Goal: Task Accomplishment & Management: Manage account settings

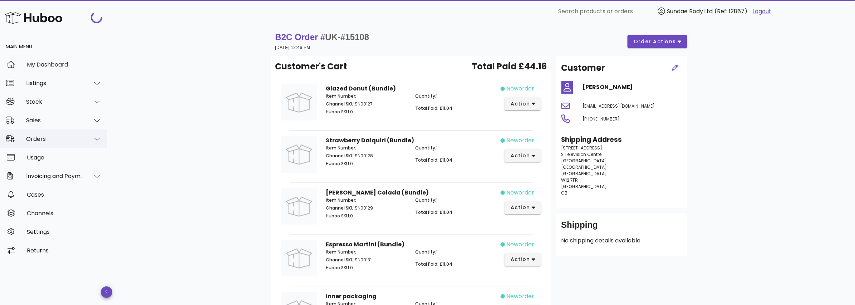
click at [49, 140] on div "Orders" at bounding box center [55, 138] width 58 height 7
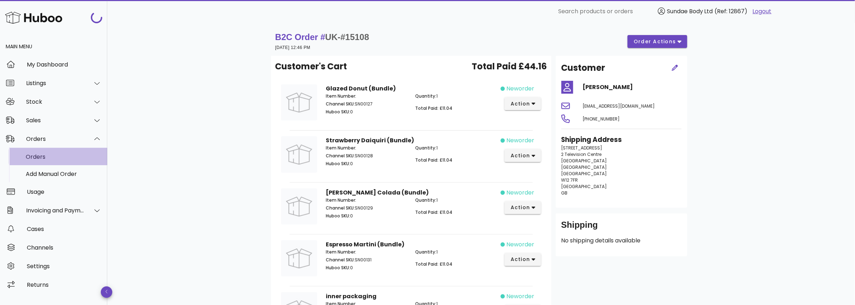
click at [47, 157] on div "Orders" at bounding box center [64, 156] width 76 height 7
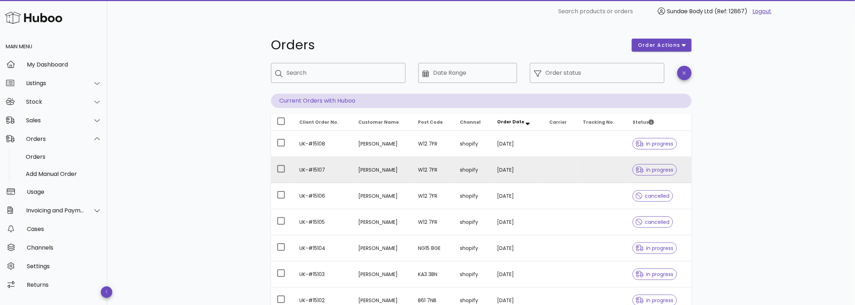
click at [366, 169] on td "[PERSON_NAME]" at bounding box center [382, 170] width 60 height 26
click at [312, 168] on td "UK-#15107" at bounding box center [323, 170] width 59 height 26
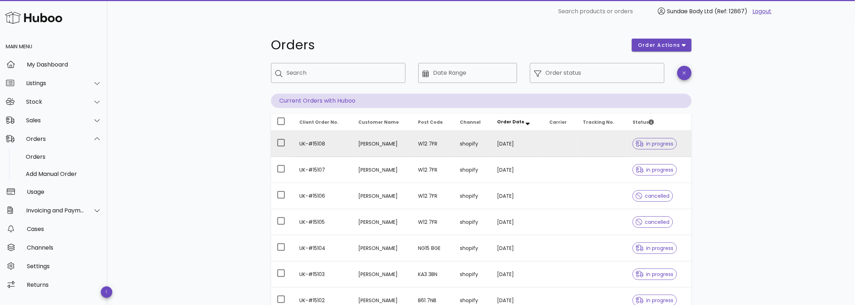
click at [308, 141] on td "UK-#15108" at bounding box center [323, 144] width 59 height 26
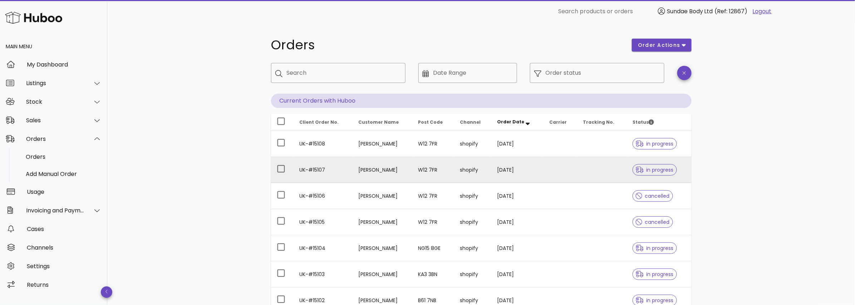
click at [360, 169] on td "[PERSON_NAME]" at bounding box center [382, 170] width 60 height 26
click at [307, 168] on td "UK-#15107" at bounding box center [323, 170] width 59 height 26
click at [308, 168] on td "UK-#15107" at bounding box center [323, 170] width 59 height 26
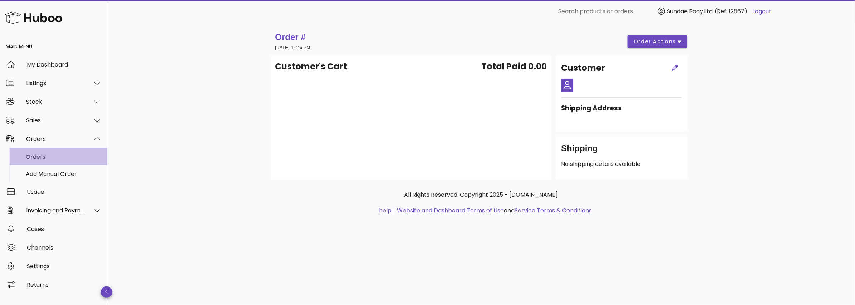
click at [39, 157] on div "Orders" at bounding box center [64, 156] width 76 height 7
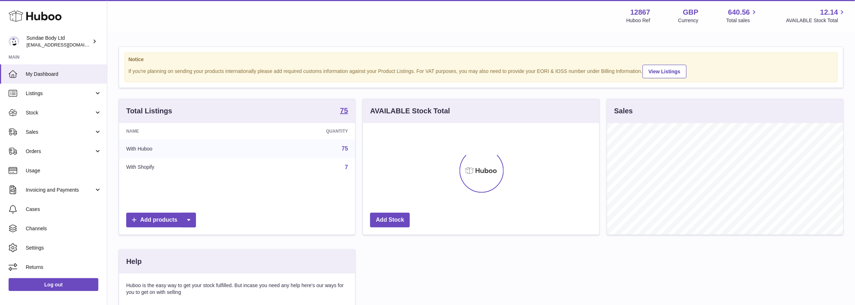
scroll to position [111, 236]
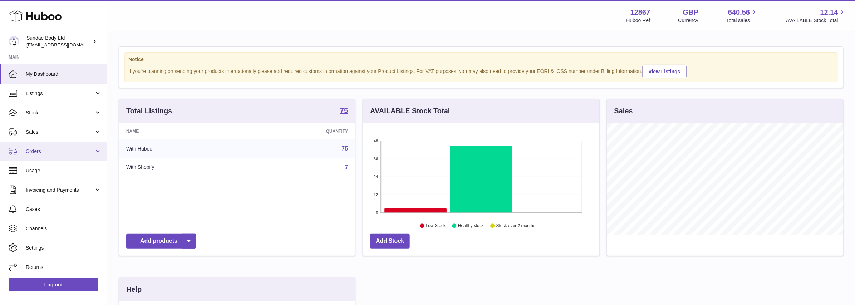
click at [52, 152] on span "Orders" at bounding box center [60, 151] width 68 height 7
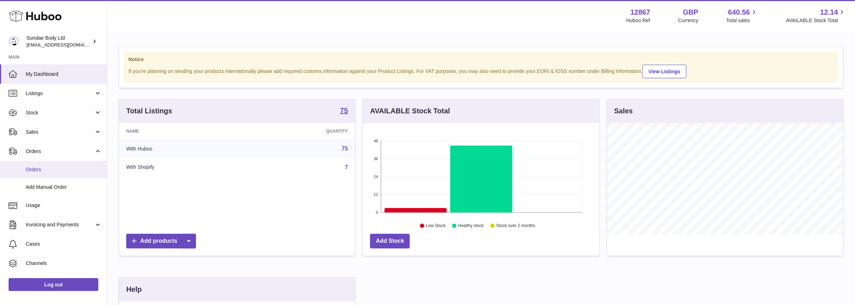
click at [48, 171] on span "Orders" at bounding box center [64, 169] width 76 height 7
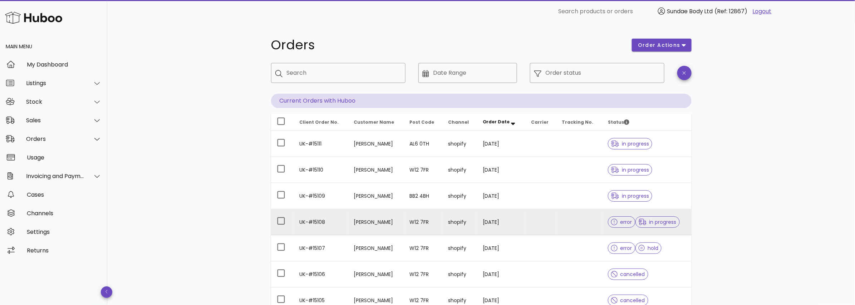
click at [317, 220] on td "UK-#15108" at bounding box center [321, 222] width 54 height 26
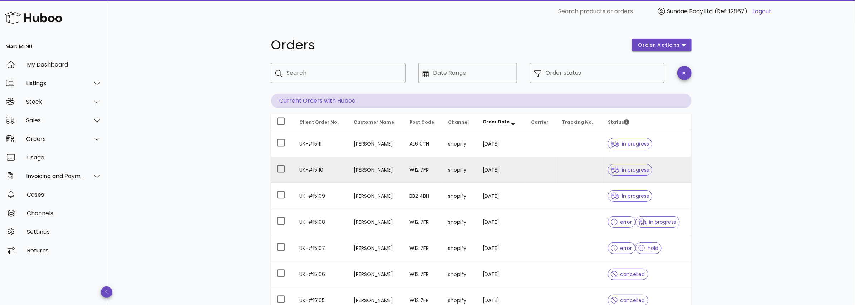
click at [354, 167] on td "Enza Rullo" at bounding box center [375, 170] width 55 height 26
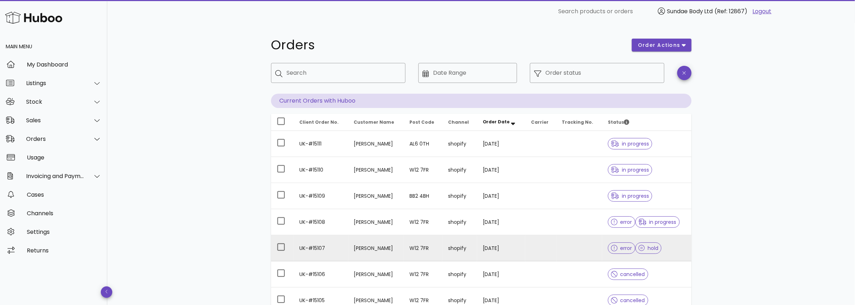
click at [322, 248] on td "UK-#15107" at bounding box center [321, 248] width 54 height 26
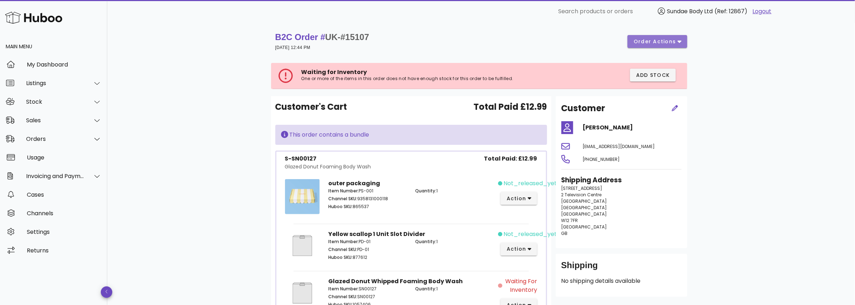
click at [659, 41] on span "order actions" at bounding box center [654, 42] width 43 height 8
click at [661, 65] on div "Cancel" at bounding box center [672, 65] width 22 height 7
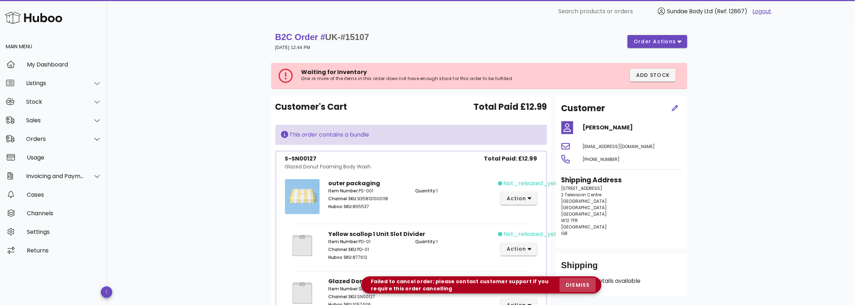
click at [575, 285] on span "dismiss" at bounding box center [577, 285] width 24 height 8
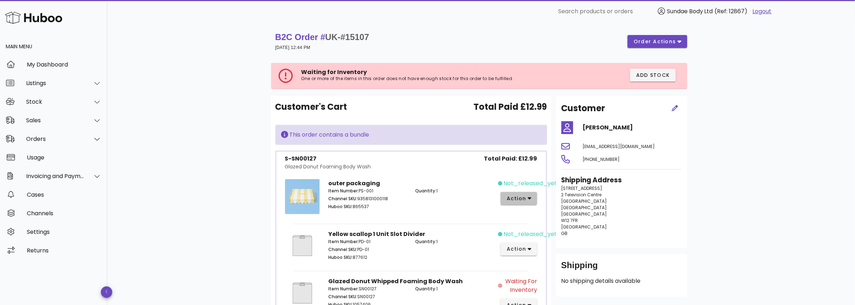
click at [523, 196] on span "action" at bounding box center [516, 199] width 20 height 8
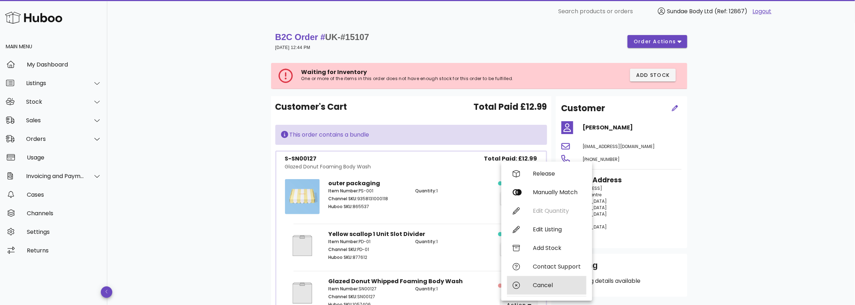
click at [544, 284] on div "Cancel" at bounding box center [557, 285] width 48 height 7
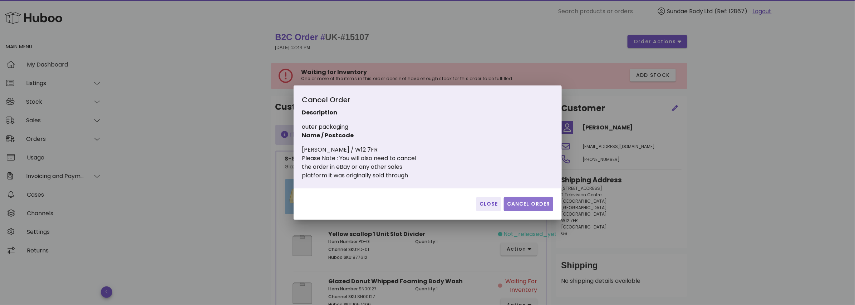
click at [538, 202] on span "Cancel Order" at bounding box center [528, 204] width 44 height 8
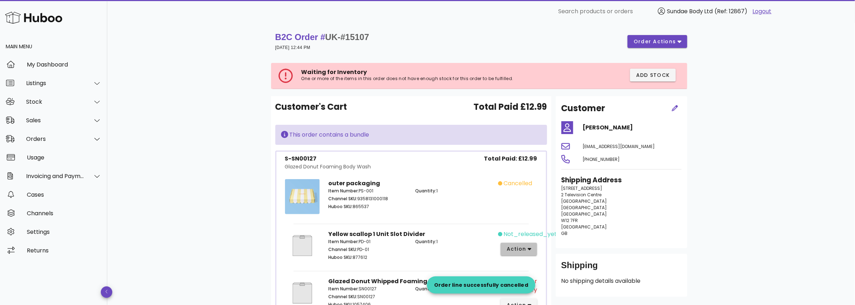
click at [526, 248] on span "action" at bounding box center [518, 249] width 25 height 8
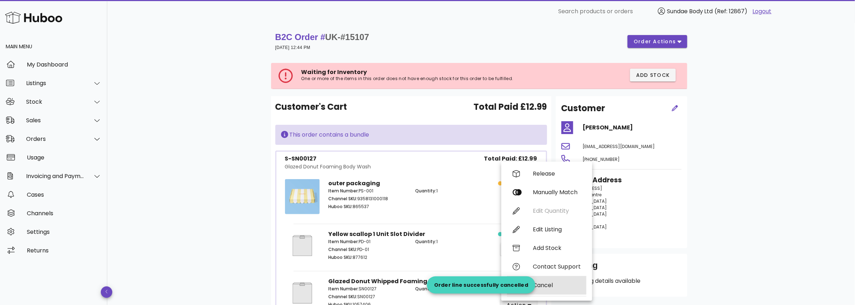
click at [551, 286] on div "Cancel" at bounding box center [557, 285] width 48 height 7
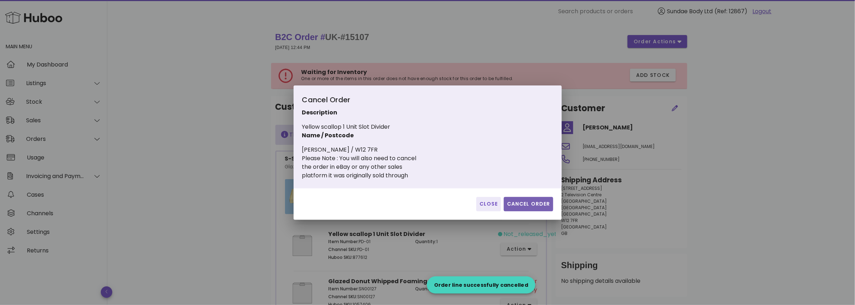
click at [536, 204] on span "Cancel Order" at bounding box center [528, 204] width 44 height 8
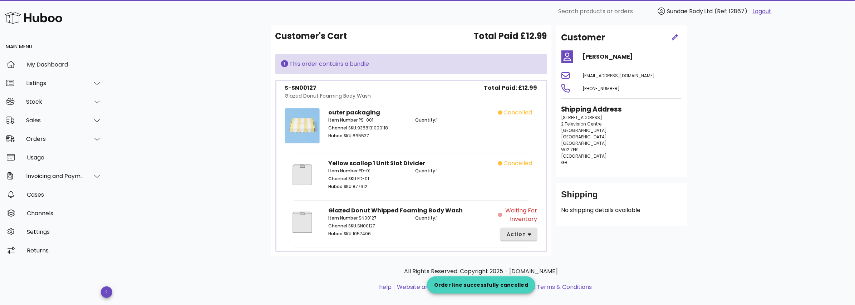
scroll to position [71, 0]
click at [531, 232] on button "action" at bounding box center [518, 233] width 37 height 13
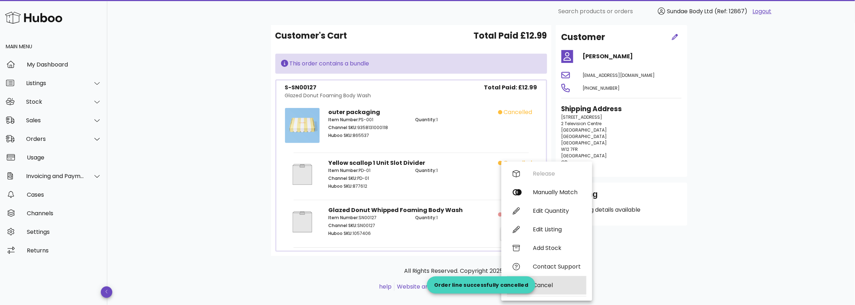
click at [548, 280] on div "Cancel" at bounding box center [546, 285] width 79 height 19
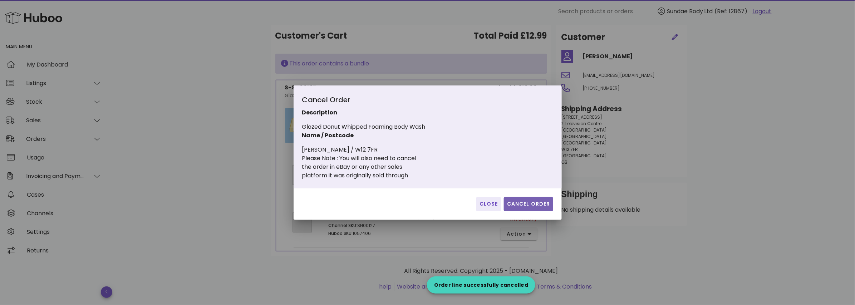
click at [530, 202] on span "Cancel Order" at bounding box center [528, 204] width 44 height 8
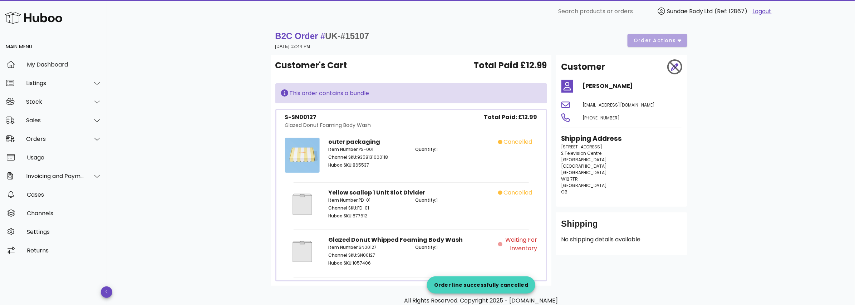
scroll to position [0, 0]
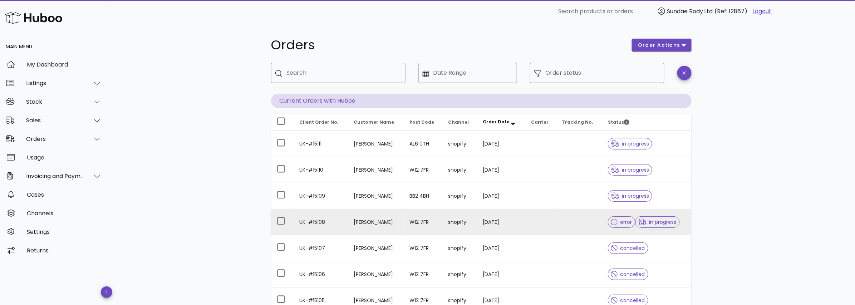
click at [316, 222] on td "UK-#15108" at bounding box center [321, 222] width 54 height 26
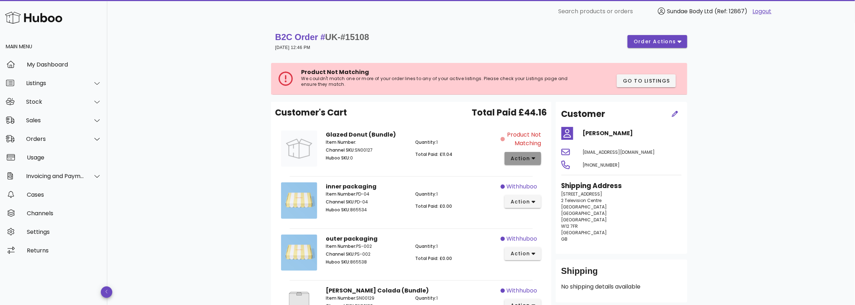
click at [529, 157] on span "action" at bounding box center [520, 159] width 20 height 8
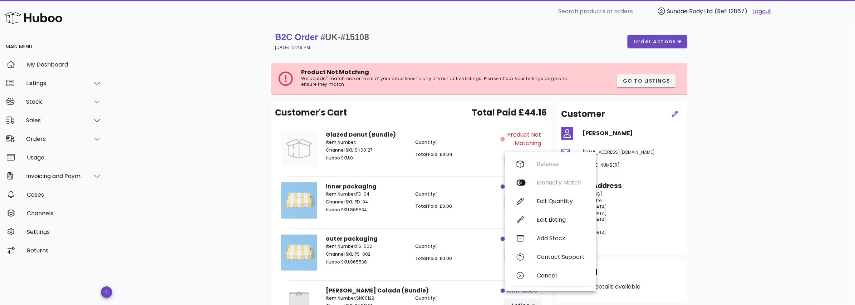
click at [491, 149] on div "Quantity: 1 Total Paid: £11.04" at bounding box center [456, 151] width 90 height 33
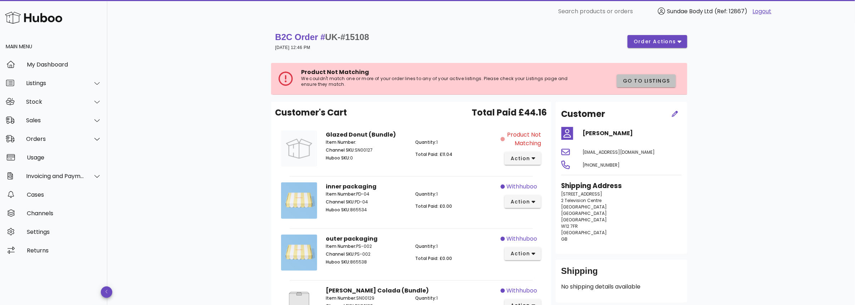
click at [649, 80] on span "Go to Listings" at bounding box center [646, 81] width 48 height 8
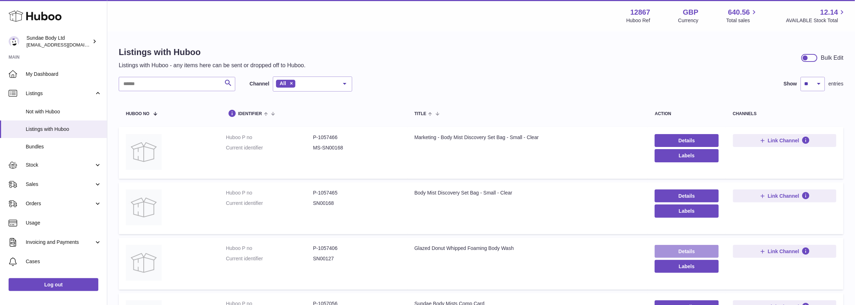
click at [702, 252] on link "Details" at bounding box center [686, 251] width 64 height 13
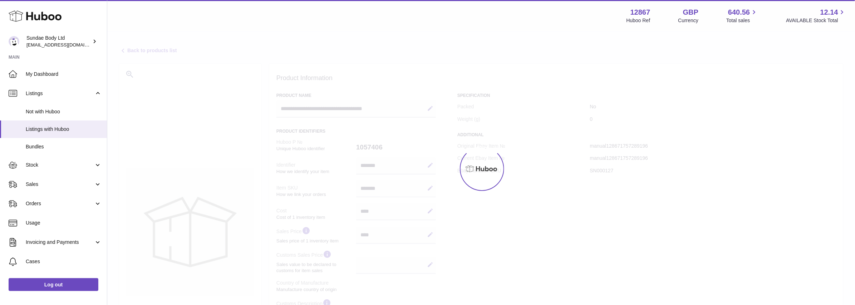
select select
select select "****"
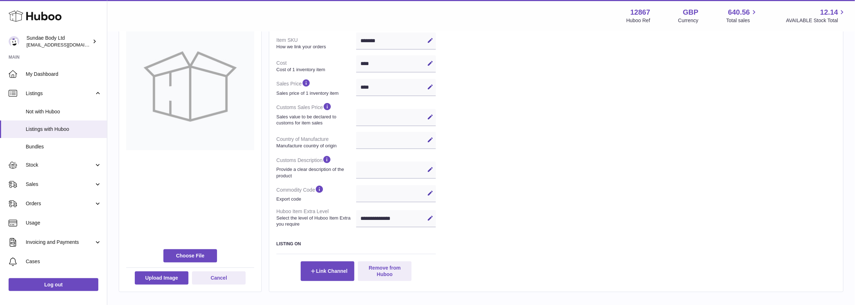
scroll to position [190, 0]
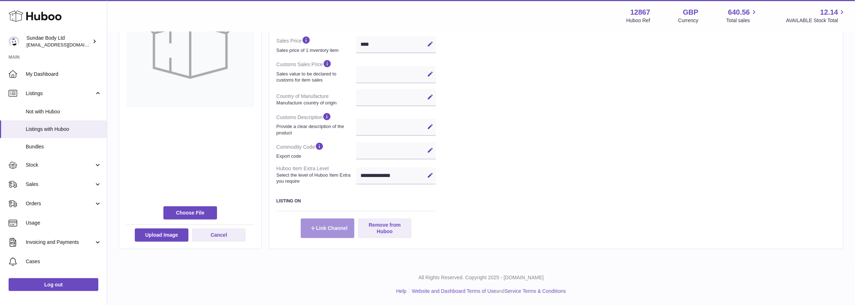
click at [329, 226] on button "Link Channel" at bounding box center [328, 227] width 54 height 19
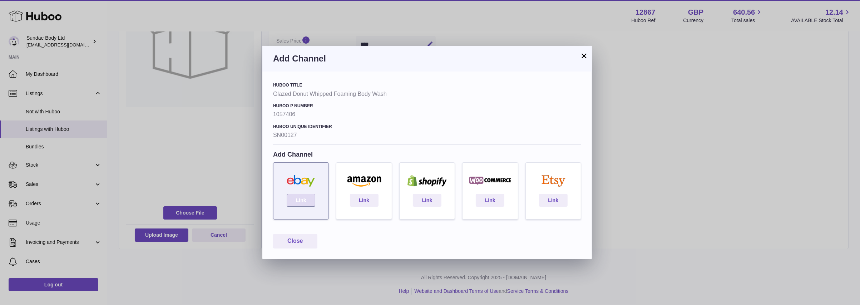
click at [301, 200] on link "Link" at bounding box center [301, 200] width 29 height 13
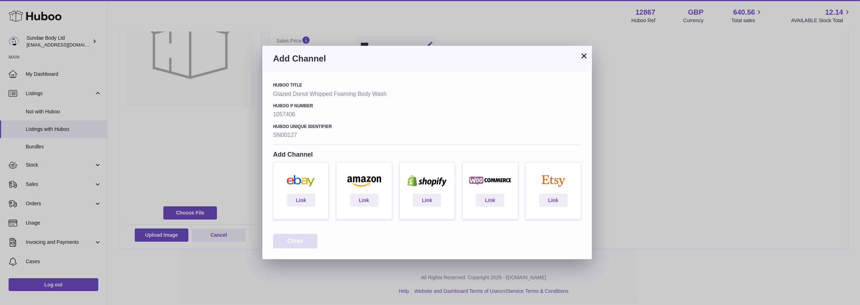
click at [288, 242] on button "Close" at bounding box center [295, 241] width 44 height 15
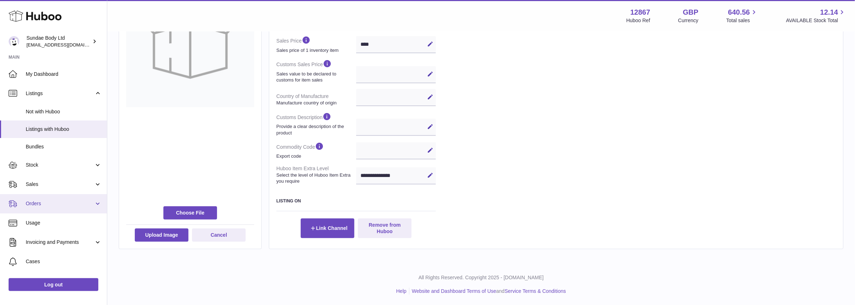
click at [40, 204] on span "Orders" at bounding box center [60, 203] width 68 height 7
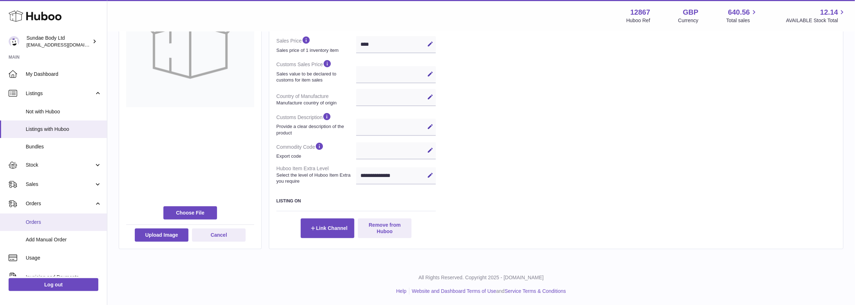
click at [41, 219] on span "Orders" at bounding box center [64, 222] width 76 height 7
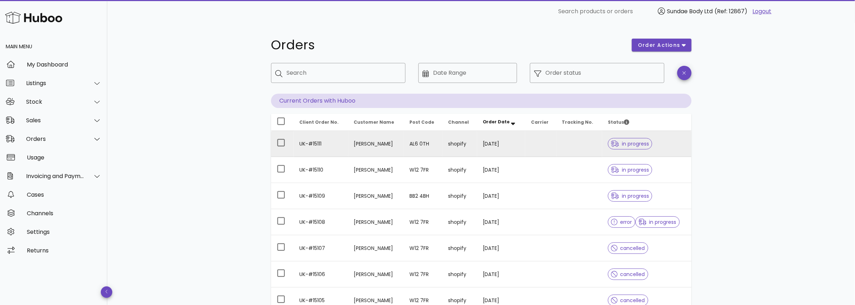
click at [308, 141] on td "UK-#15111" at bounding box center [321, 144] width 54 height 26
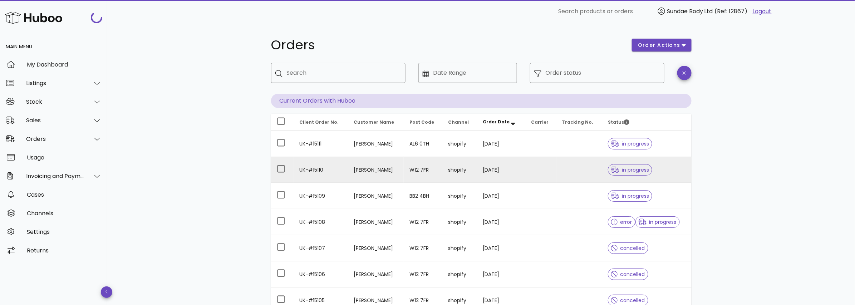
click at [307, 169] on td "UK-#15110" at bounding box center [321, 170] width 54 height 26
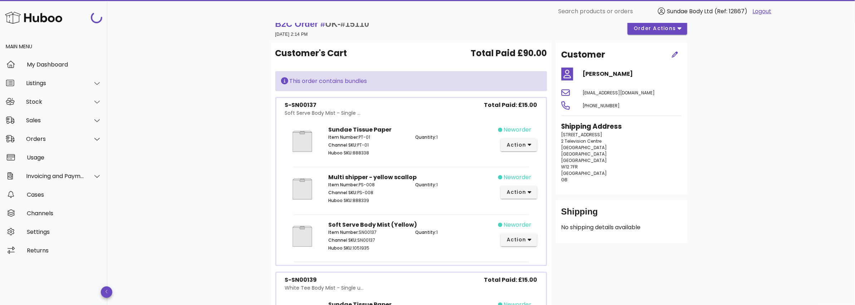
scroll to position [13, 0]
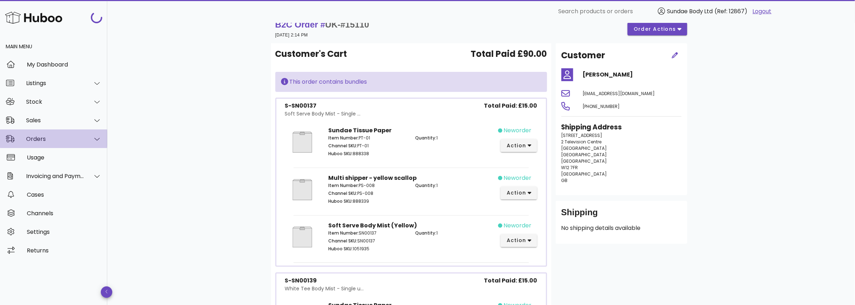
click at [43, 137] on div "Orders" at bounding box center [55, 138] width 58 height 7
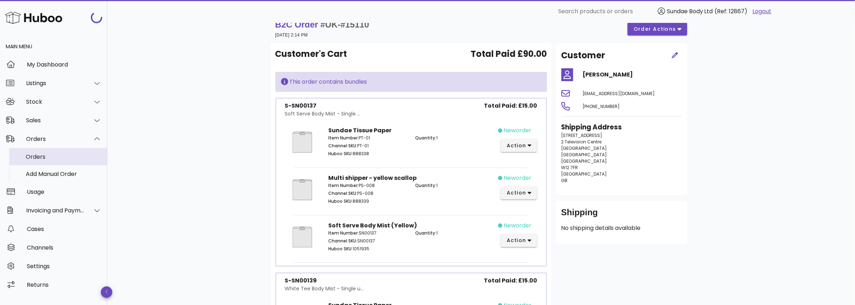
click at [44, 158] on div "Orders" at bounding box center [64, 156] width 76 height 7
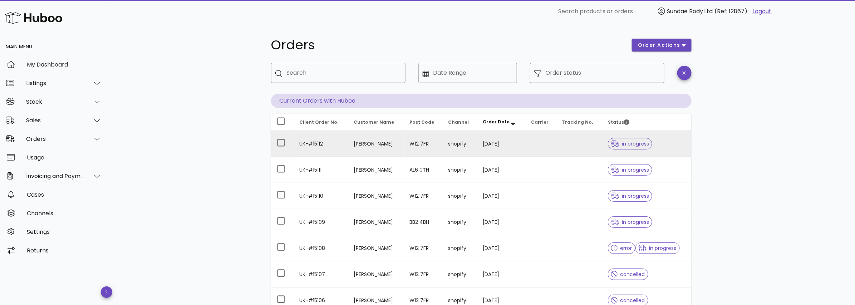
click at [318, 142] on td "UK-#15112" at bounding box center [321, 144] width 54 height 26
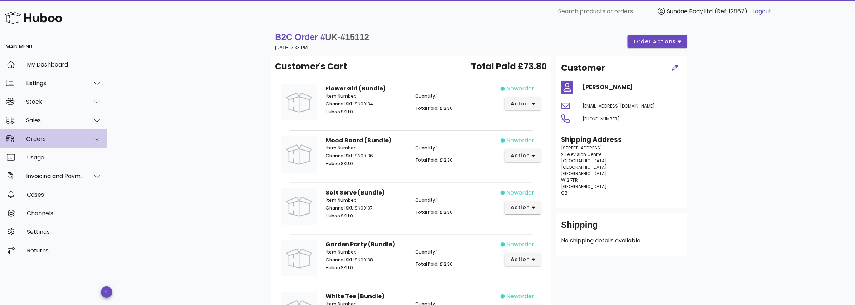
click at [51, 140] on div "Orders" at bounding box center [55, 138] width 58 height 7
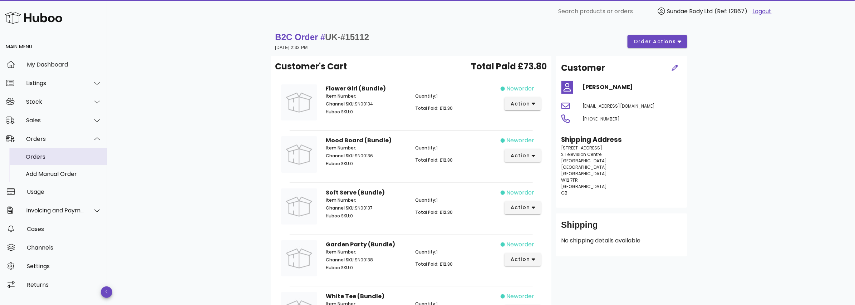
click at [50, 153] on div "Orders" at bounding box center [64, 156] width 76 height 7
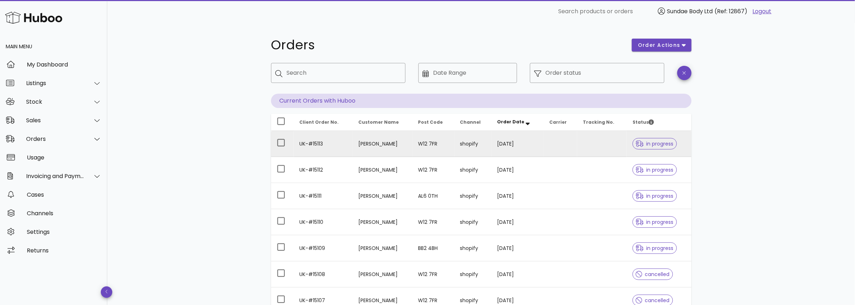
click at [321, 142] on td "UK-#15113" at bounding box center [323, 144] width 59 height 26
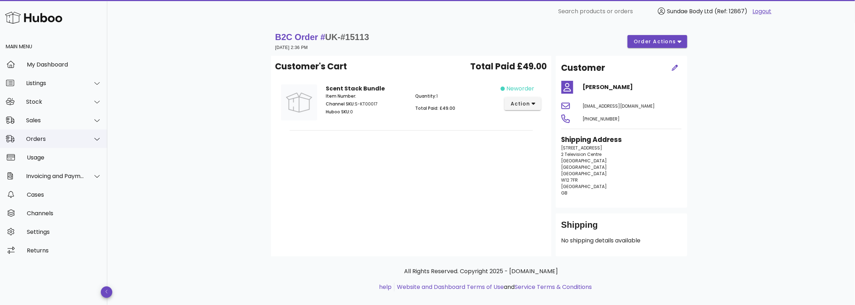
click at [53, 137] on div "Orders" at bounding box center [55, 138] width 58 height 7
click at [55, 160] on div "Orders" at bounding box center [64, 156] width 76 height 15
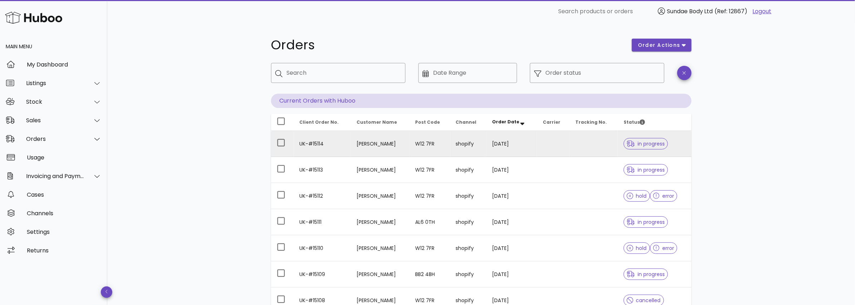
click at [320, 142] on td "UK-#15114" at bounding box center [322, 144] width 57 height 26
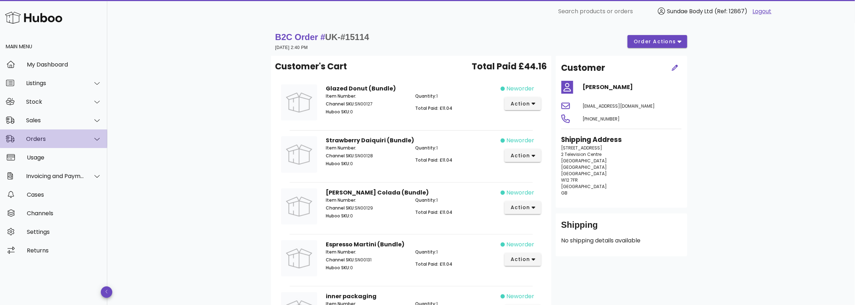
click at [40, 136] on div "Orders" at bounding box center [55, 138] width 58 height 7
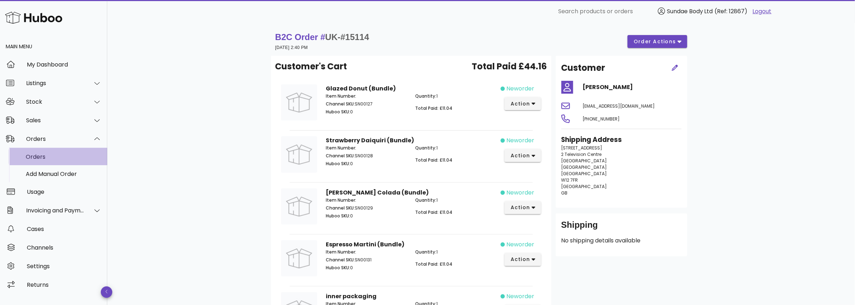
click at [40, 157] on div "Orders" at bounding box center [64, 156] width 76 height 7
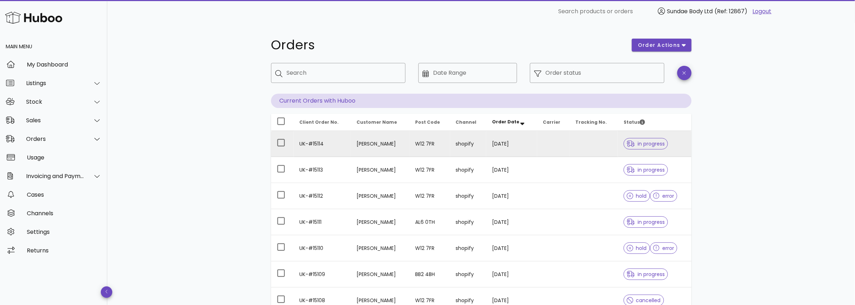
click at [312, 143] on td "UK-#15114" at bounding box center [322, 144] width 57 height 26
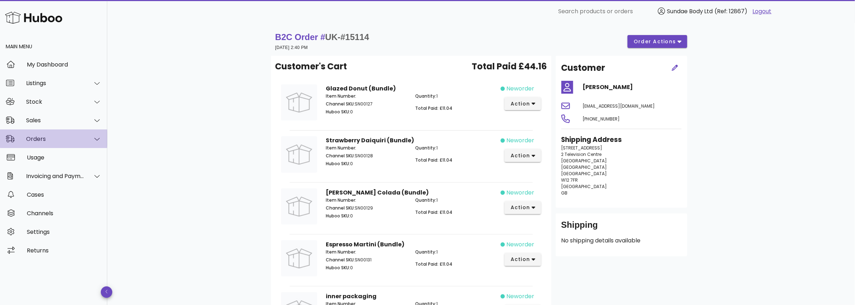
click at [43, 137] on div "Orders" at bounding box center [55, 138] width 58 height 7
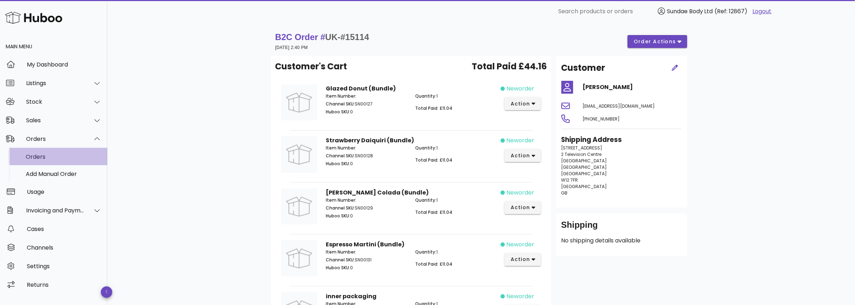
click at [48, 156] on div "Orders" at bounding box center [64, 156] width 76 height 7
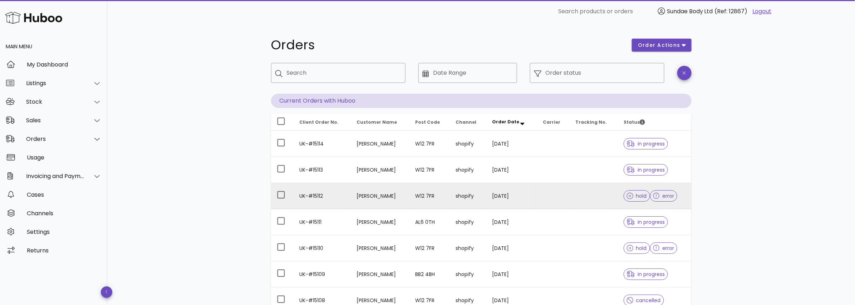
click at [318, 196] on td "UK-#15112" at bounding box center [322, 196] width 57 height 26
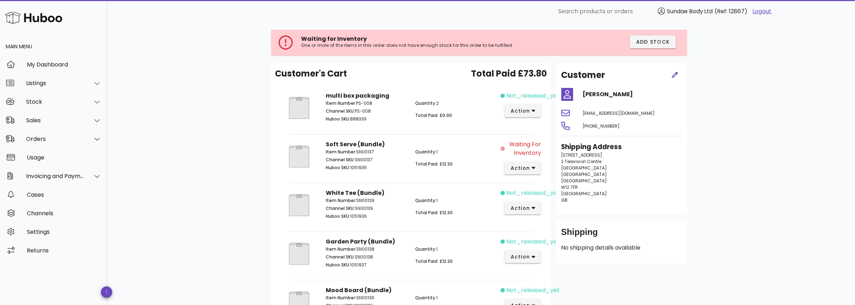
scroll to position [9, 0]
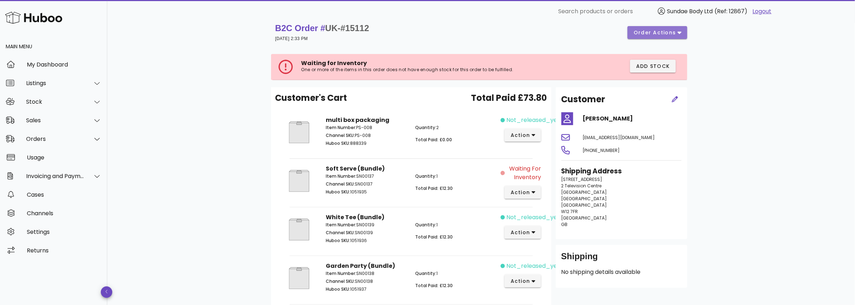
click at [648, 36] on button "order actions" at bounding box center [656, 32] width 59 height 13
click at [664, 55] on div "Cancel" at bounding box center [672, 56] width 22 height 7
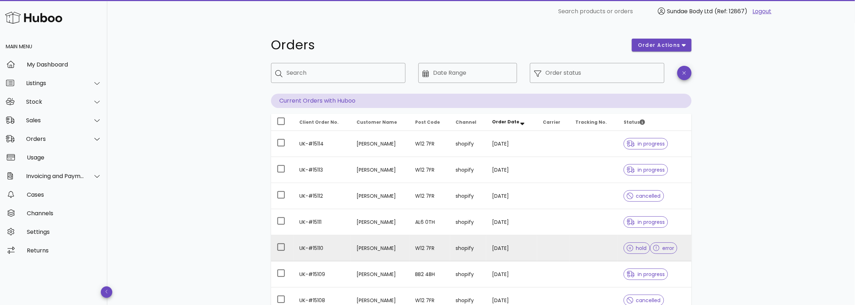
click at [320, 247] on td "UK-#15110" at bounding box center [322, 248] width 57 height 26
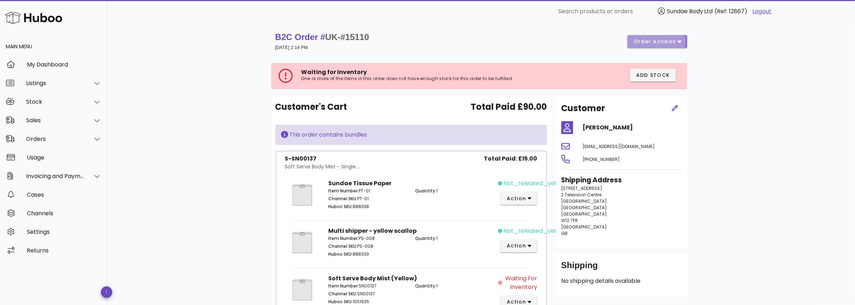
click at [655, 42] on span "order actions" at bounding box center [654, 42] width 43 height 8
click at [664, 66] on div "Cancel" at bounding box center [672, 65] width 22 height 7
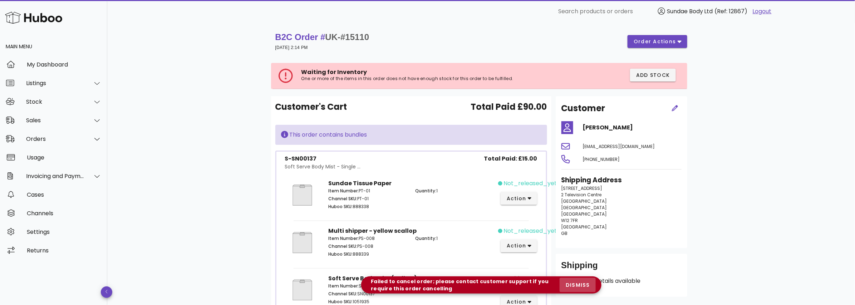
click at [575, 282] on span "dismiss" at bounding box center [577, 285] width 24 height 8
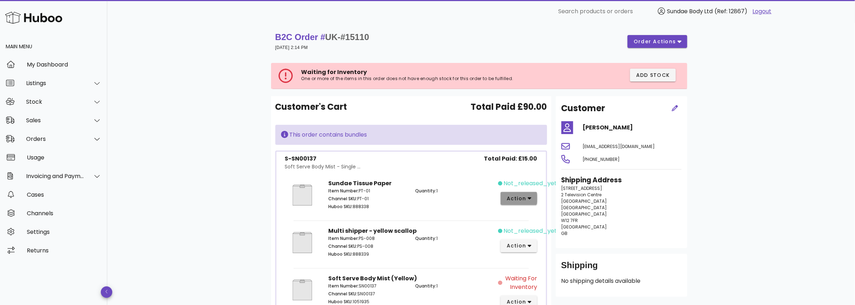
click at [534, 200] on button "action" at bounding box center [518, 198] width 37 height 13
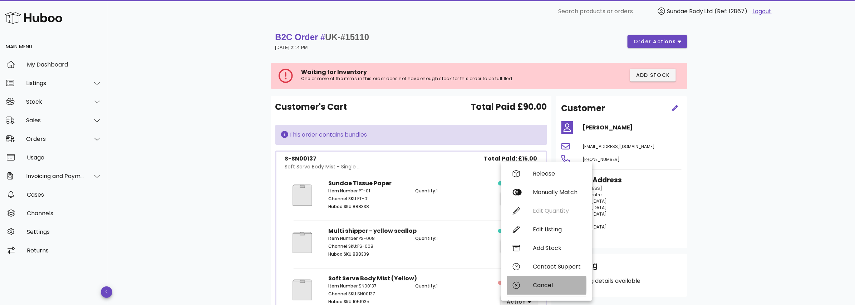
click at [544, 287] on div "Cancel" at bounding box center [557, 285] width 48 height 7
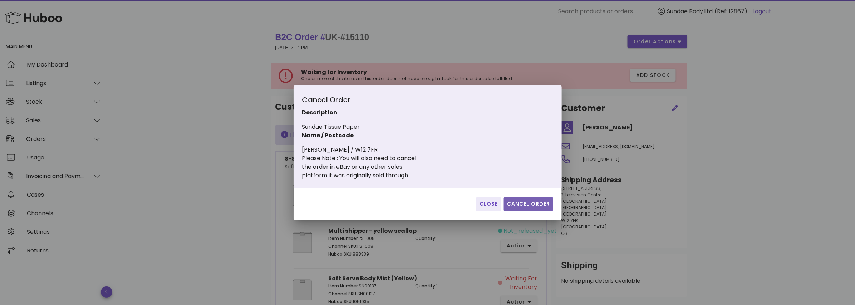
click at [516, 203] on span "Cancel Order" at bounding box center [528, 204] width 44 height 8
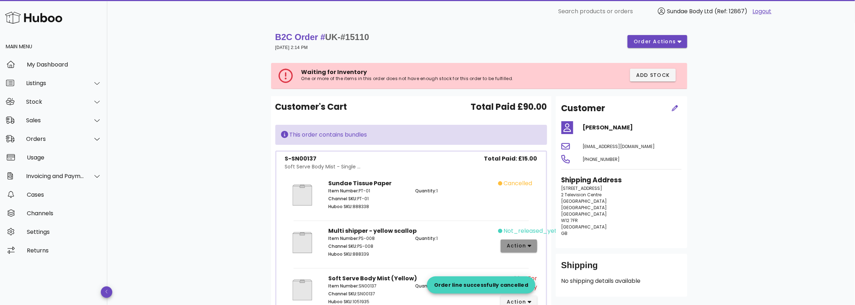
click at [528, 246] on icon "button" at bounding box center [530, 246] width 4 height 3
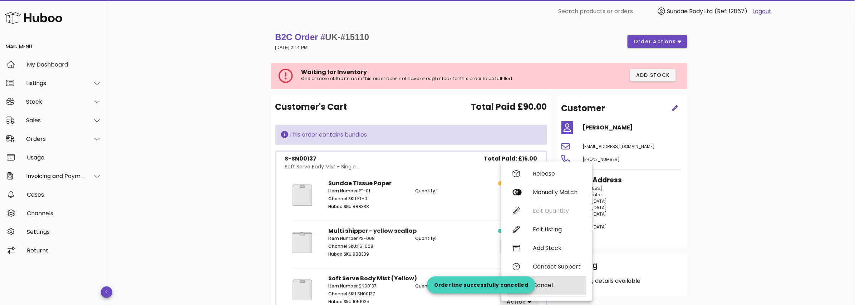
click at [539, 282] on div "Cancel" at bounding box center [557, 285] width 48 height 7
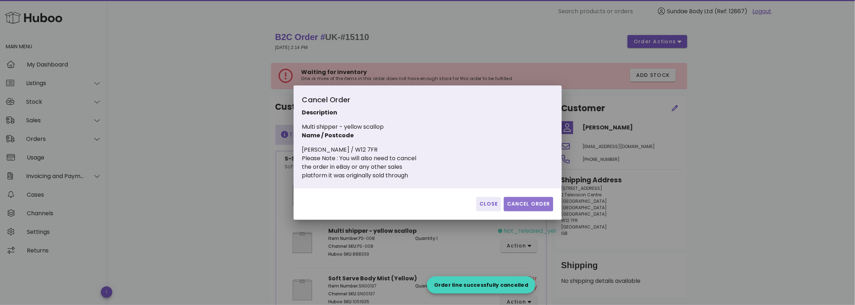
click at [523, 202] on span "Cancel Order" at bounding box center [528, 204] width 44 height 8
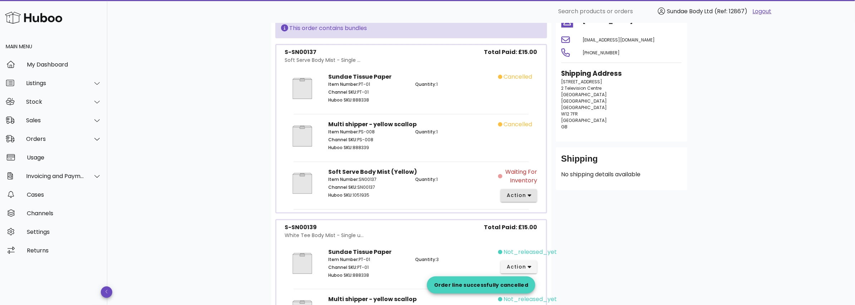
scroll to position [107, 0]
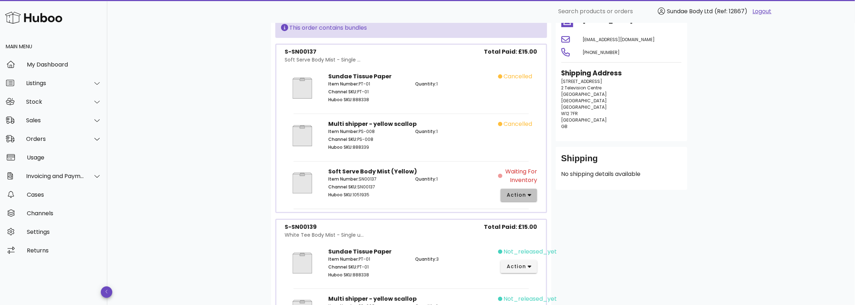
click at [517, 192] on span "action" at bounding box center [516, 195] width 20 height 8
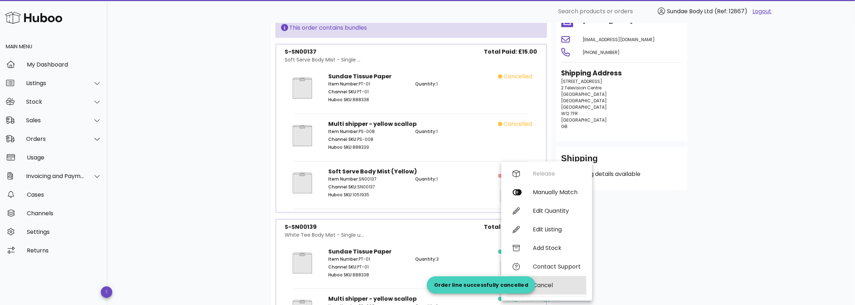
click at [550, 288] on div "Cancel" at bounding box center [557, 285] width 48 height 7
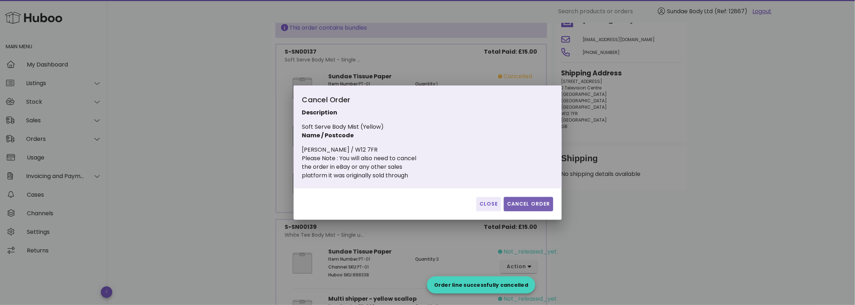
click at [526, 205] on span "Cancel Order" at bounding box center [528, 204] width 44 height 8
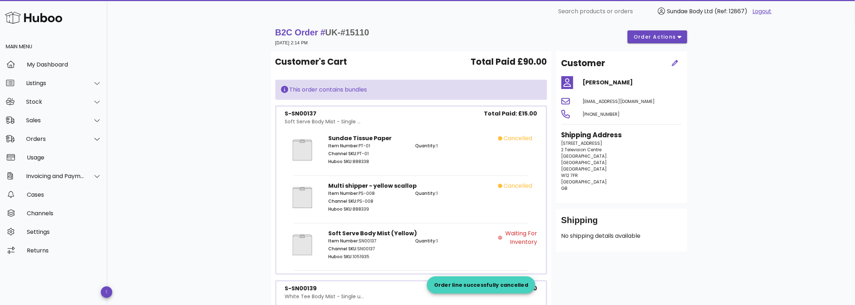
scroll to position [0, 0]
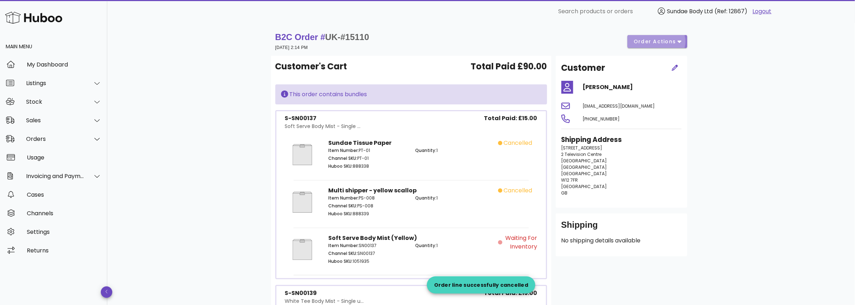
click at [681, 40] on icon "button" at bounding box center [679, 41] width 4 height 6
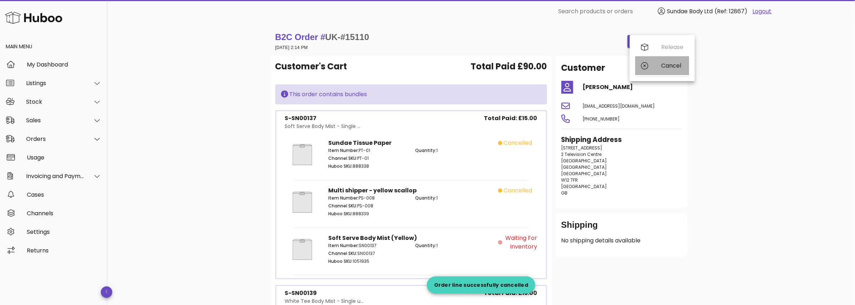
click at [677, 63] on div "Cancel" at bounding box center [672, 65] width 22 height 7
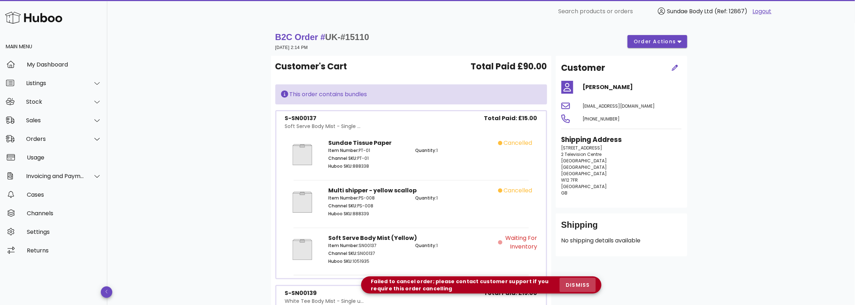
click at [575, 282] on span "dismiss" at bounding box center [577, 285] width 24 height 8
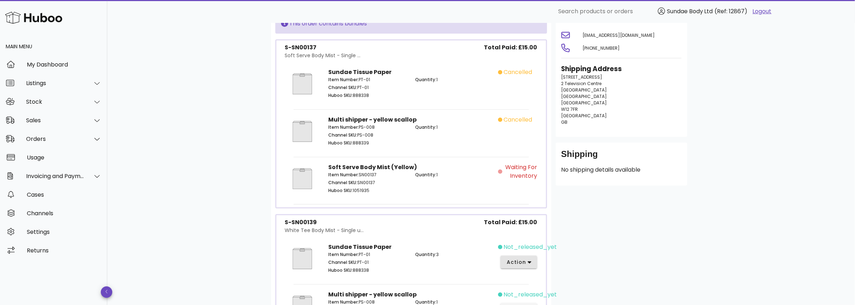
scroll to position [71, 0]
click at [525, 259] on span "action" at bounding box center [516, 262] width 20 height 8
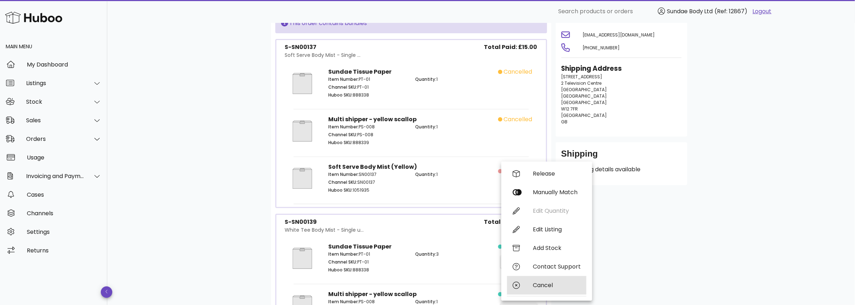
click at [550, 285] on div "Cancel" at bounding box center [557, 285] width 48 height 7
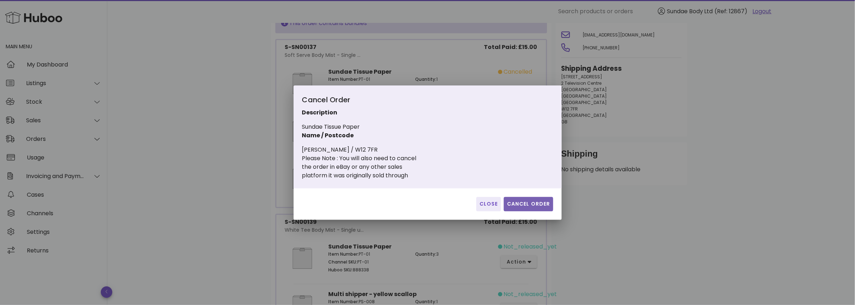
click at [521, 203] on span "Cancel Order" at bounding box center [528, 204] width 44 height 8
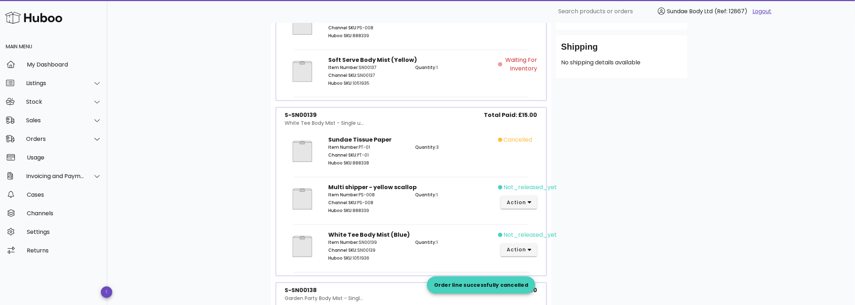
scroll to position [178, 0]
click at [527, 196] on button "action" at bounding box center [518, 202] width 37 height 13
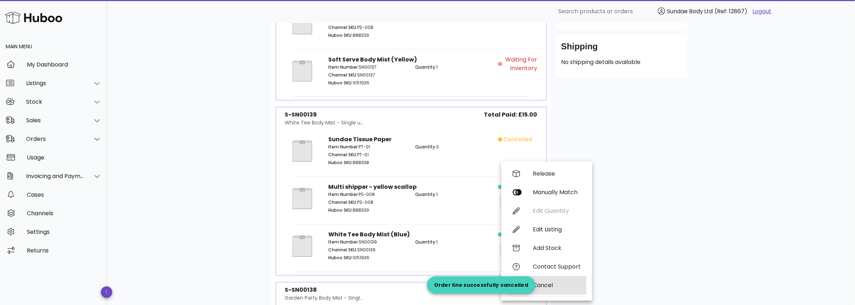
click at [546, 282] on div "Cancel" at bounding box center [557, 285] width 48 height 7
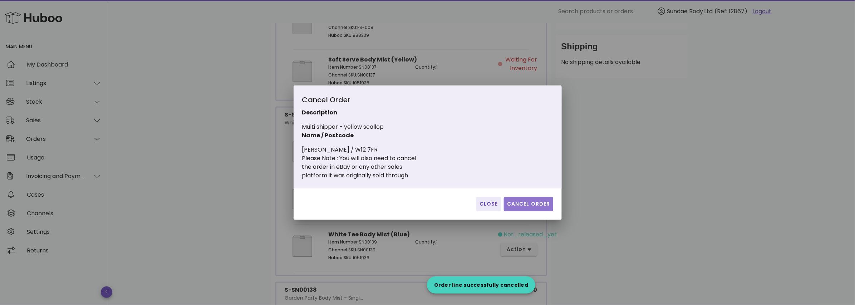
click at [523, 202] on span "Cancel Order" at bounding box center [528, 204] width 44 height 8
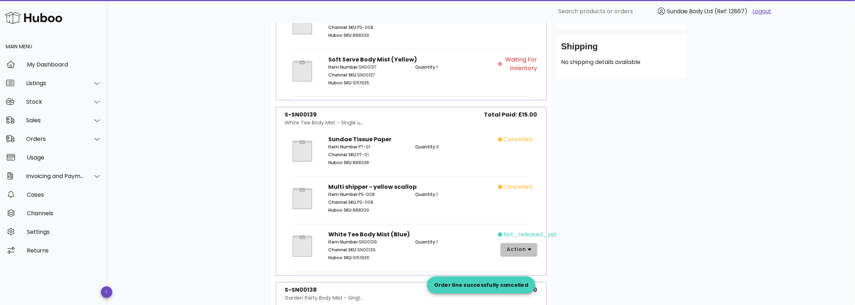
click at [532, 248] on button "action" at bounding box center [518, 249] width 37 height 13
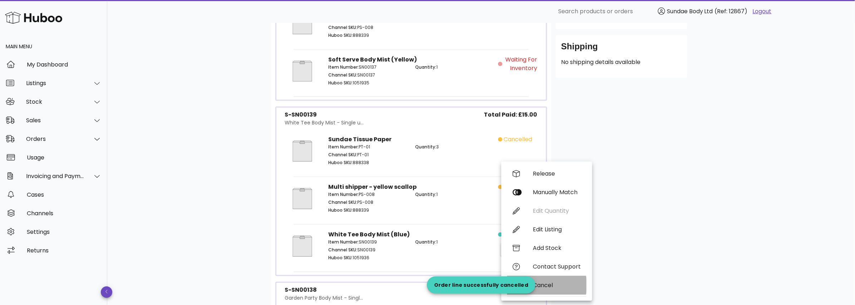
click at [545, 283] on div "Cancel" at bounding box center [557, 285] width 48 height 7
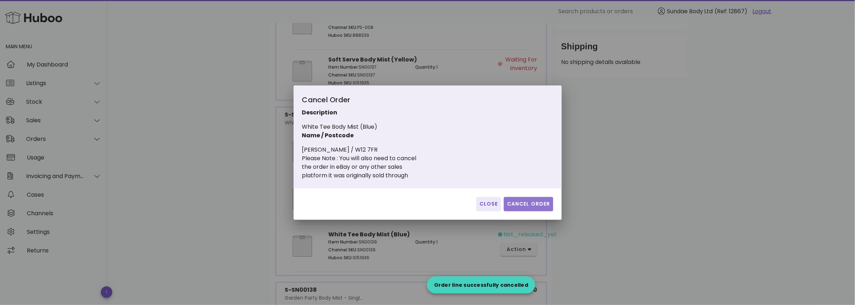
click at [536, 206] on span "Cancel Order" at bounding box center [528, 204] width 44 height 8
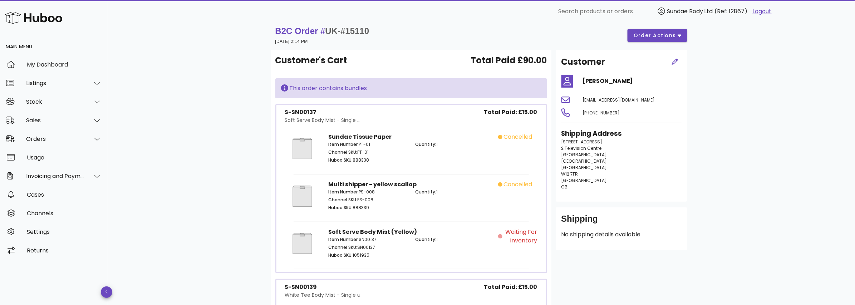
scroll to position [0, 0]
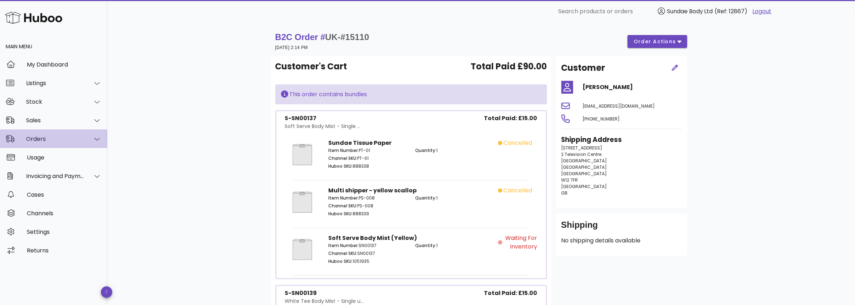
click at [43, 138] on div "Orders" at bounding box center [55, 138] width 58 height 7
click at [43, 139] on div "Orders" at bounding box center [55, 138] width 58 height 7
click at [42, 141] on div "Orders" at bounding box center [55, 138] width 58 height 7
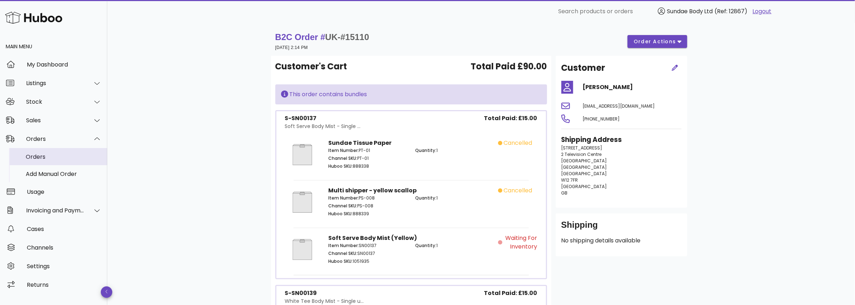
click at [36, 159] on div "Orders" at bounding box center [64, 156] width 76 height 7
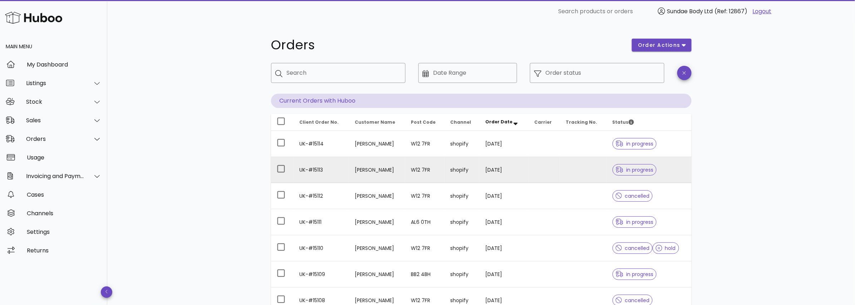
click at [317, 170] on td "UK-#15113" at bounding box center [321, 170] width 55 height 26
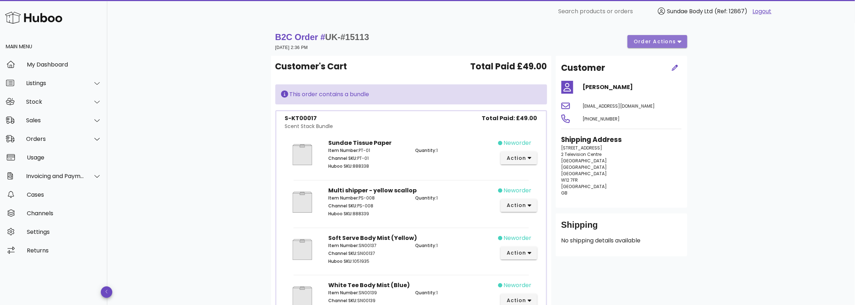
click at [668, 40] on span "order actions" at bounding box center [654, 42] width 43 height 8
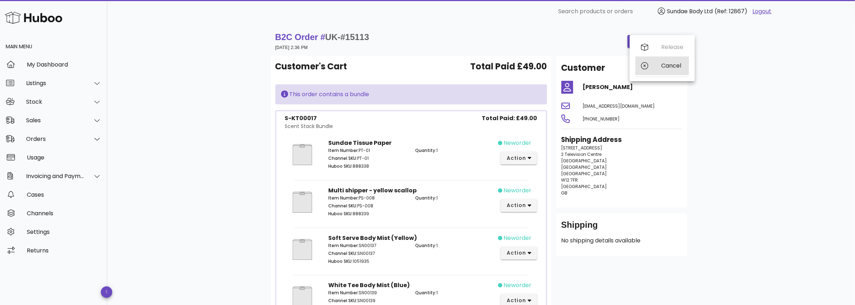
click at [665, 65] on div "Cancel" at bounding box center [672, 65] width 22 height 7
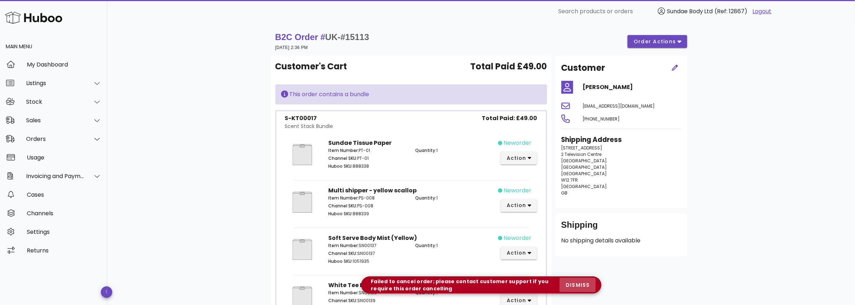
click at [573, 285] on span "dismiss" at bounding box center [577, 285] width 24 height 8
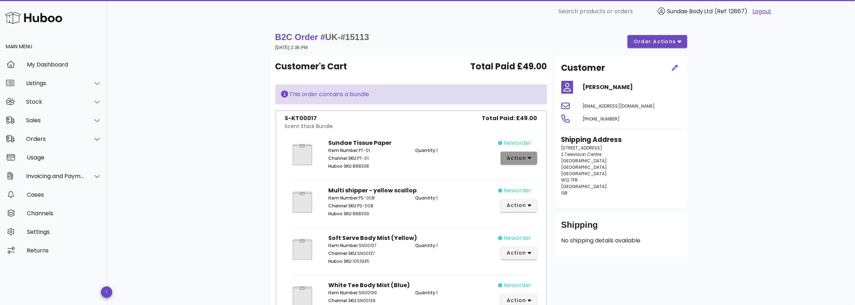
click at [530, 156] on icon "button" at bounding box center [530, 158] width 4 height 6
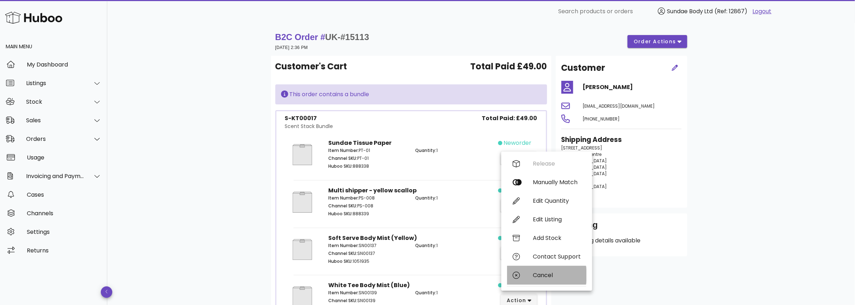
click at [549, 275] on div "Cancel" at bounding box center [557, 275] width 48 height 7
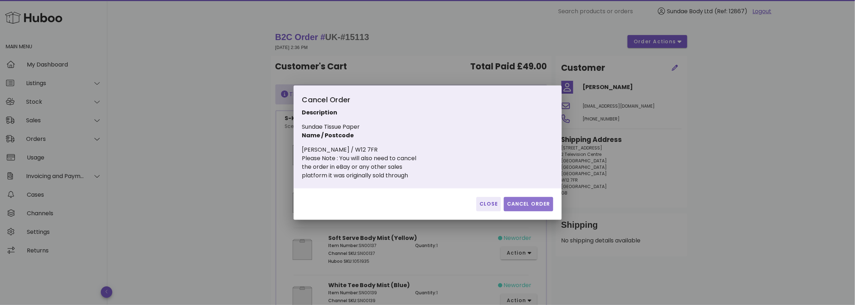
click at [536, 201] on span "Cancel Order" at bounding box center [528, 204] width 44 height 8
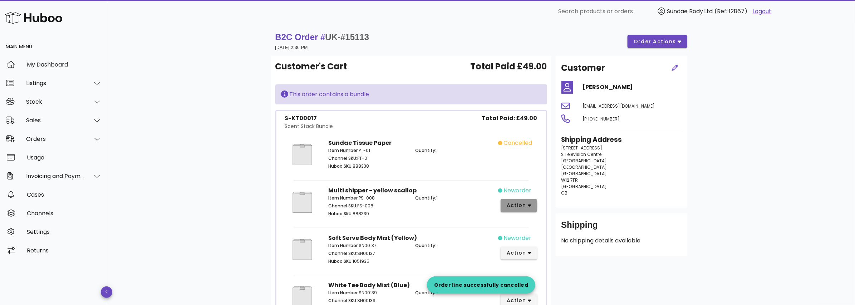
click at [531, 204] on icon "button" at bounding box center [530, 205] width 4 height 6
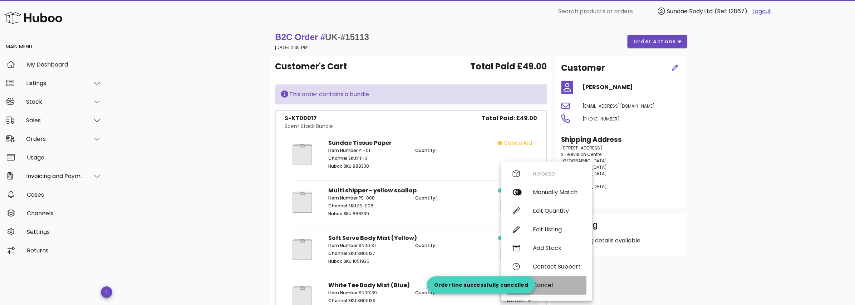
click at [542, 284] on div "Cancel" at bounding box center [557, 285] width 48 height 7
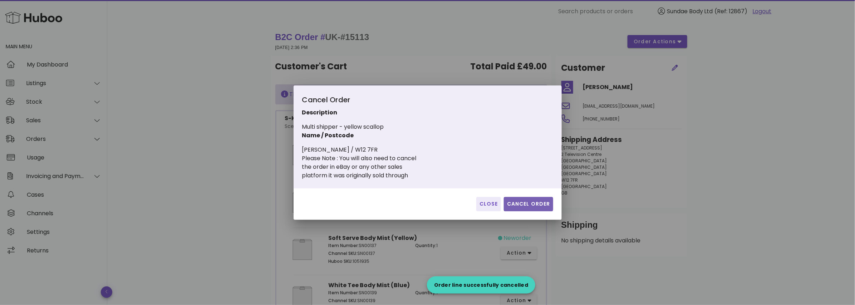
click at [529, 204] on span "Cancel Order" at bounding box center [528, 204] width 44 height 8
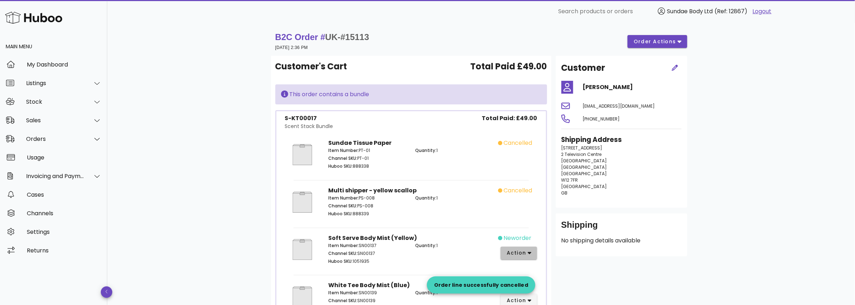
click at [526, 247] on button "action" at bounding box center [518, 253] width 37 height 13
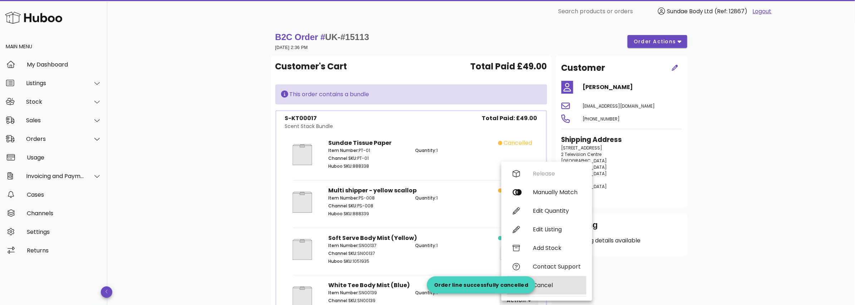
click at [540, 282] on div "Cancel" at bounding box center [557, 285] width 48 height 7
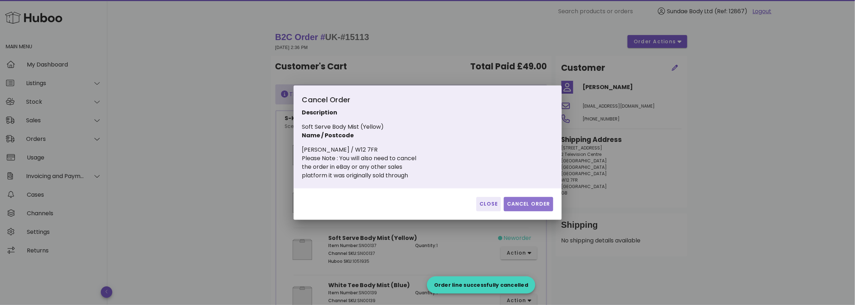
click at [531, 204] on span "Cancel Order" at bounding box center [528, 204] width 44 height 8
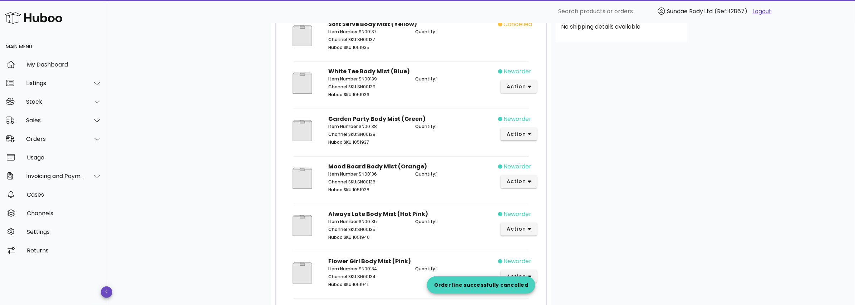
scroll to position [214, 0]
click at [528, 86] on icon "button" at bounding box center [530, 86] width 4 height 6
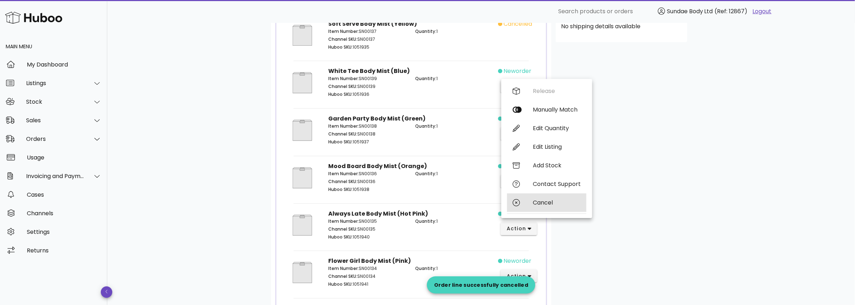
click at [541, 200] on div "Cancel" at bounding box center [557, 202] width 48 height 7
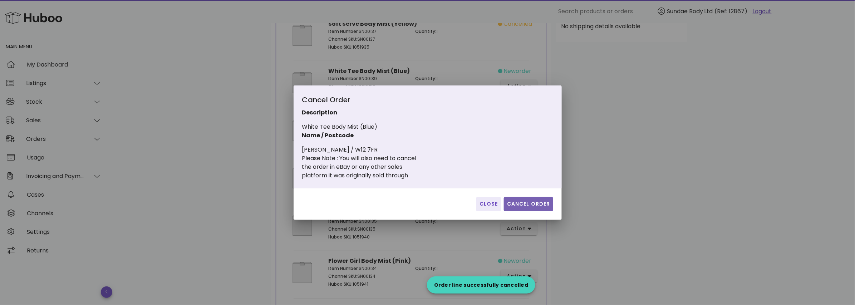
click at [516, 203] on span "Cancel Order" at bounding box center [528, 204] width 44 height 8
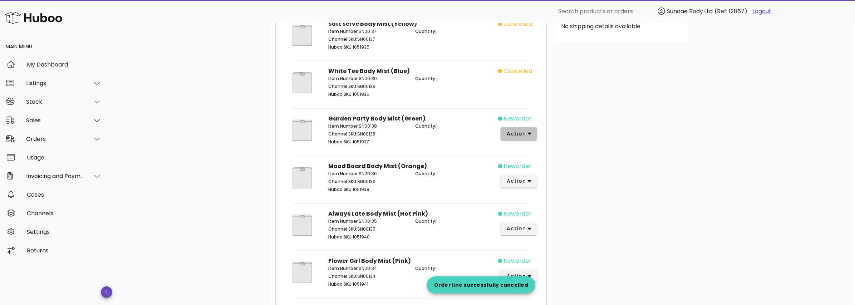
click at [525, 132] on span "action" at bounding box center [516, 134] width 20 height 8
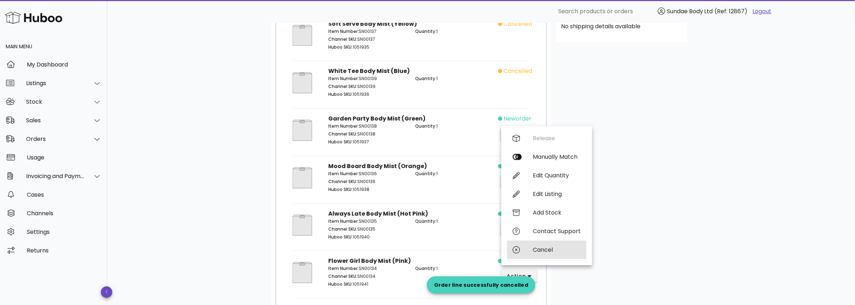
click at [541, 248] on div "Cancel" at bounding box center [557, 249] width 48 height 7
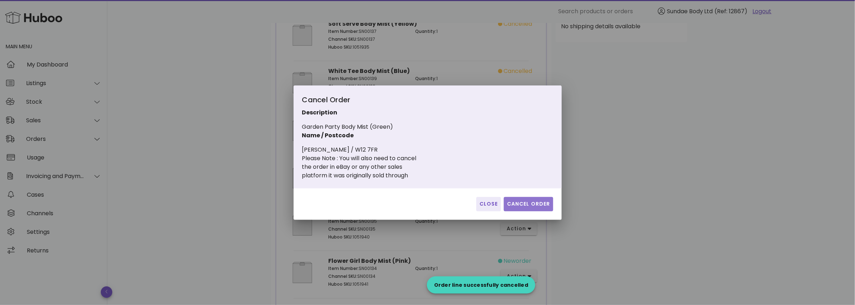
click at [522, 203] on span "Cancel Order" at bounding box center [528, 204] width 44 height 8
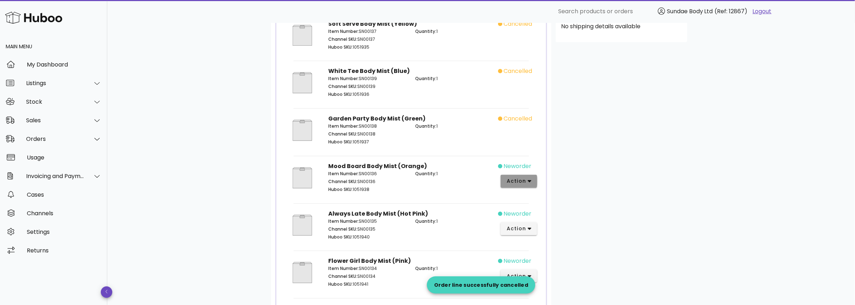
click at [522, 177] on span "action" at bounding box center [516, 181] width 20 height 8
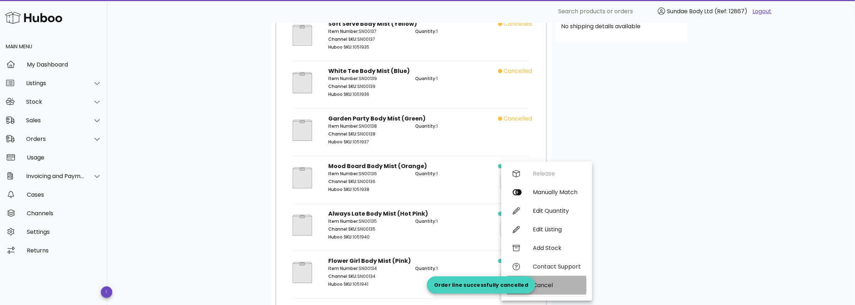
click at [538, 282] on div "Cancel" at bounding box center [557, 285] width 48 height 7
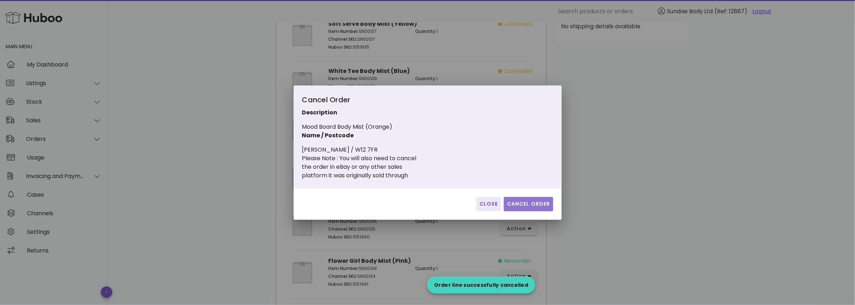
click at [513, 205] on span "Cancel Order" at bounding box center [528, 204] width 44 height 8
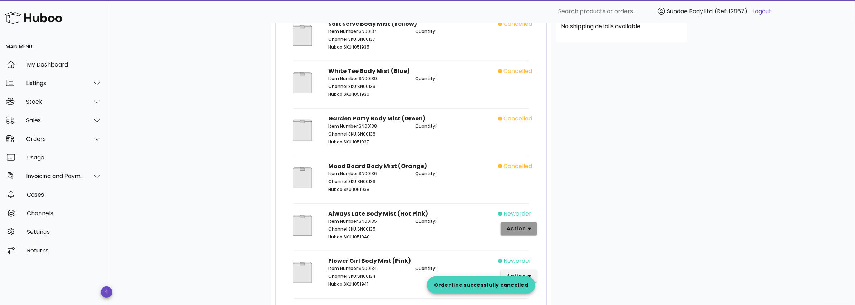
click at [522, 225] on span "action" at bounding box center [516, 229] width 20 height 8
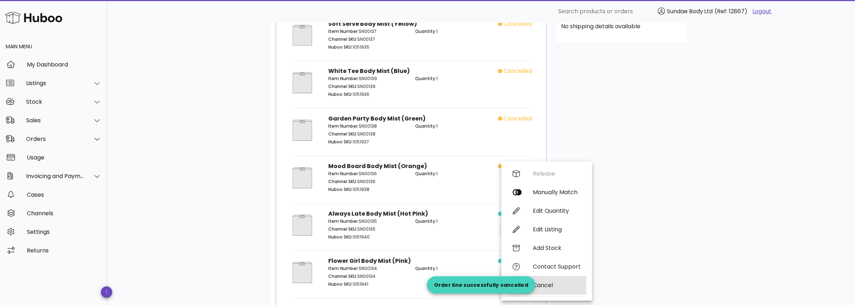
click at [538, 281] on div "Cancel" at bounding box center [546, 285] width 79 height 19
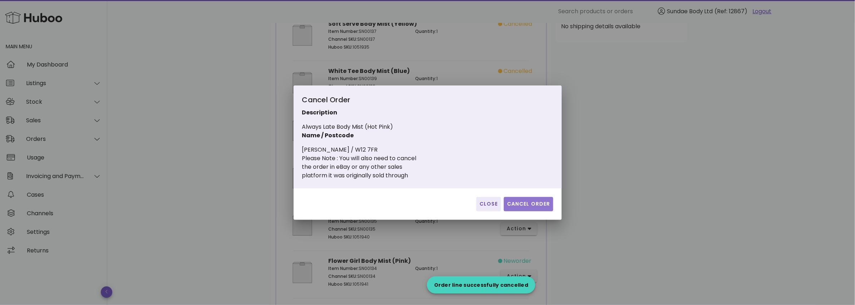
click at [521, 206] on span "Cancel Order" at bounding box center [528, 204] width 44 height 8
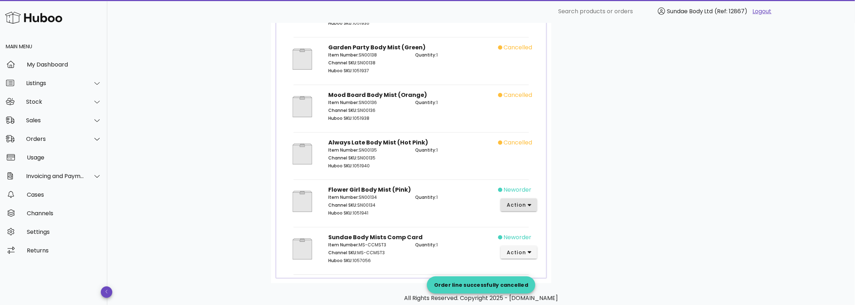
scroll to position [286, 0]
click at [523, 202] on span "action" at bounding box center [516, 205] width 20 height 8
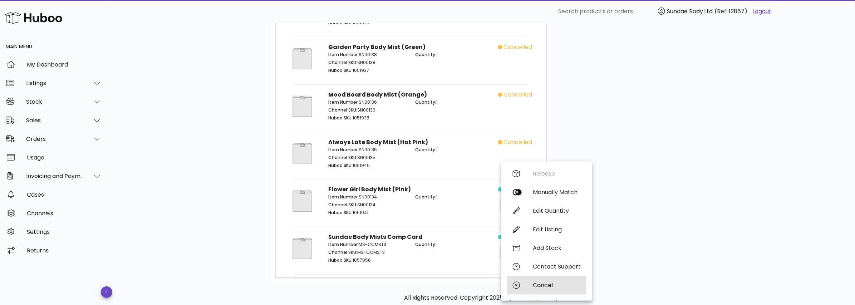
click at [548, 284] on div "Cancel" at bounding box center [557, 285] width 48 height 7
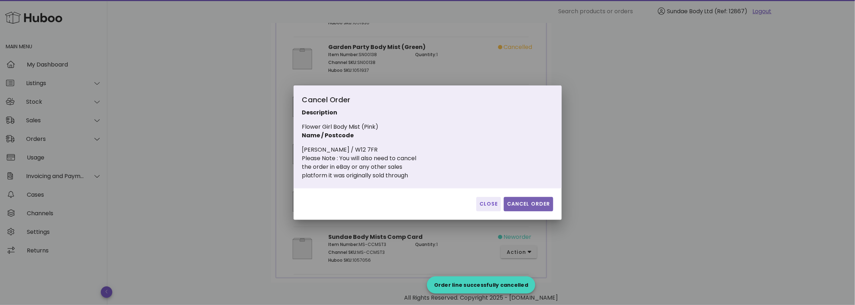
click at [529, 204] on span "Cancel Order" at bounding box center [528, 204] width 44 height 8
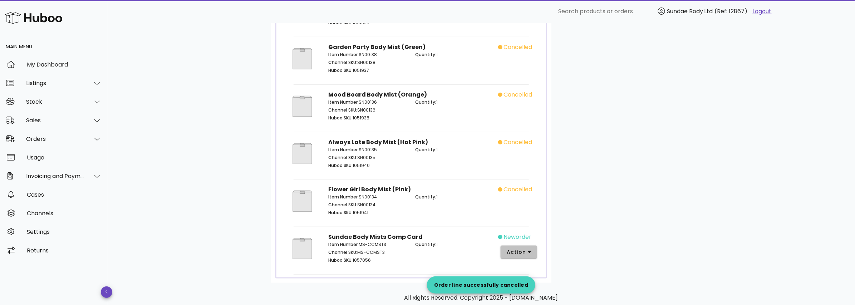
click at [529, 249] on icon "button" at bounding box center [530, 252] width 4 height 6
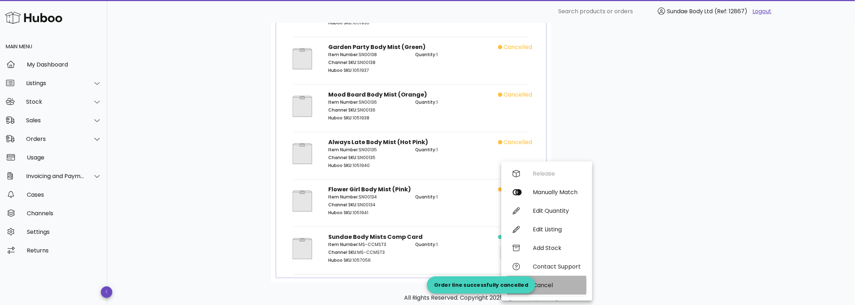
click at [541, 283] on div "Cancel" at bounding box center [557, 285] width 48 height 7
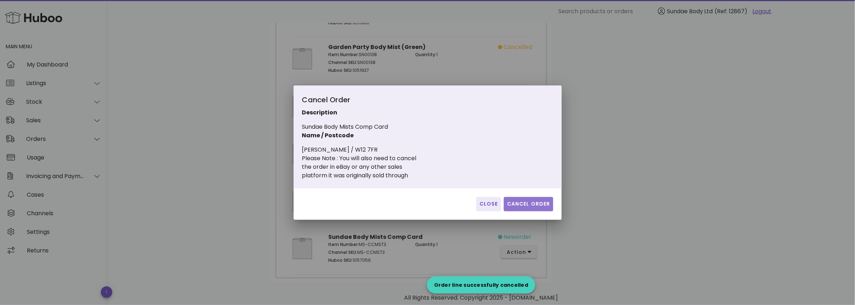
click at [524, 203] on span "Cancel Order" at bounding box center [528, 204] width 44 height 8
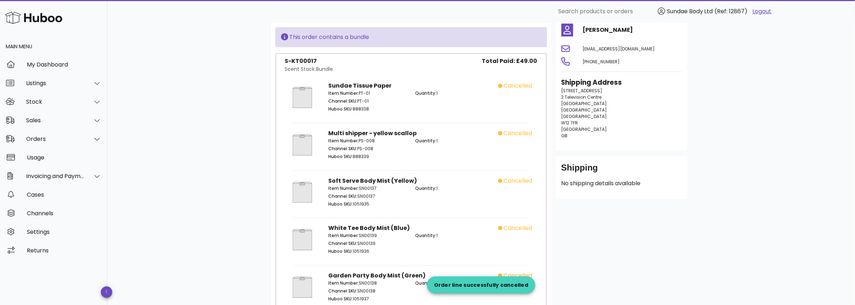
scroll to position [0, 0]
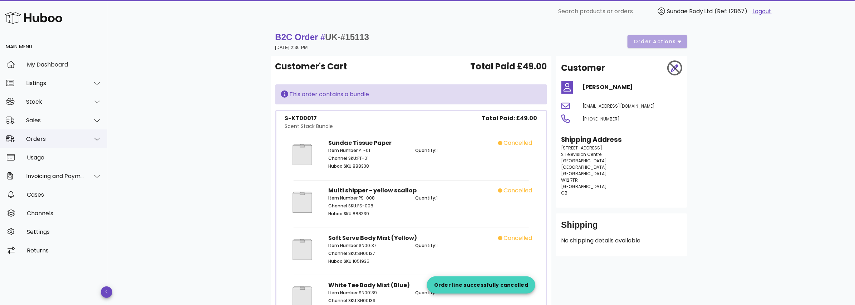
click at [62, 140] on div "Orders" at bounding box center [55, 138] width 58 height 7
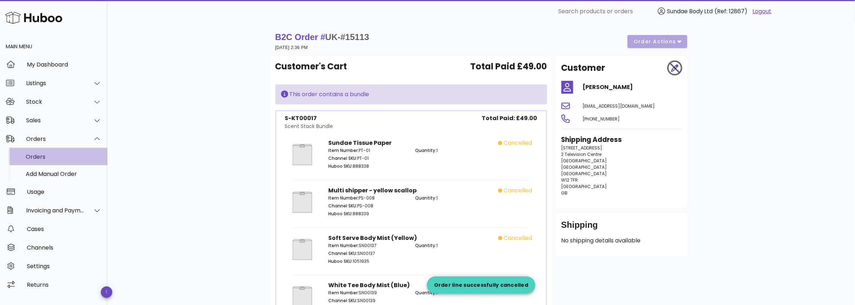
click at [61, 158] on div "Orders" at bounding box center [64, 156] width 76 height 7
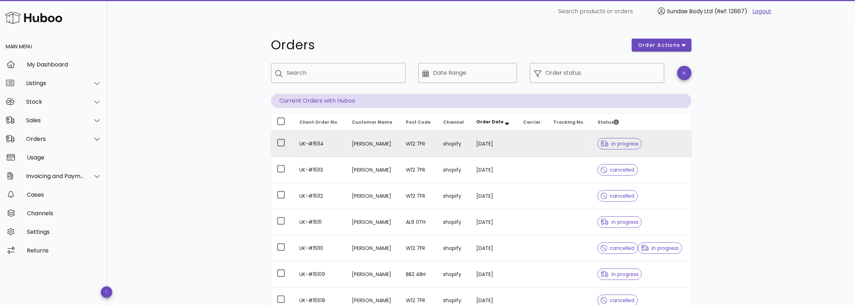
click at [311, 144] on td "UK-#15114" at bounding box center [320, 144] width 53 height 26
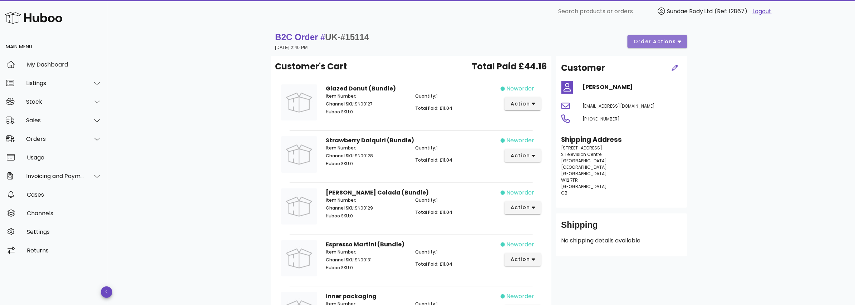
click at [642, 41] on span "order actions" at bounding box center [654, 42] width 43 height 8
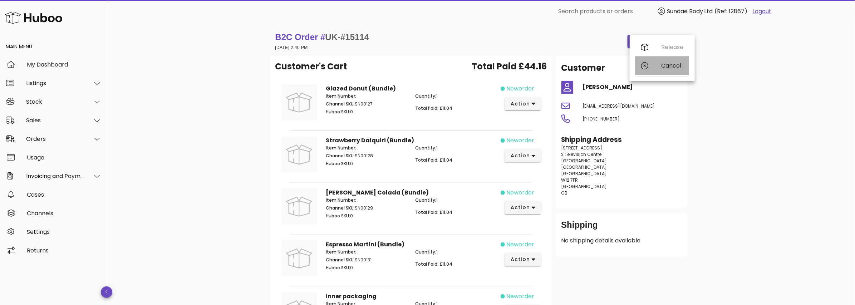
click at [666, 67] on div "Cancel" at bounding box center [672, 65] width 22 height 7
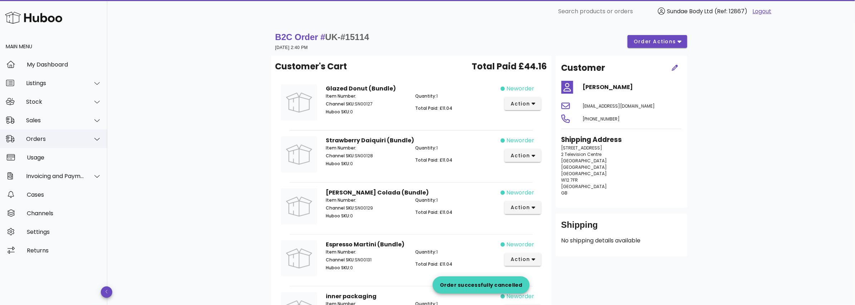
click at [30, 137] on div "Orders" at bounding box center [55, 138] width 58 height 7
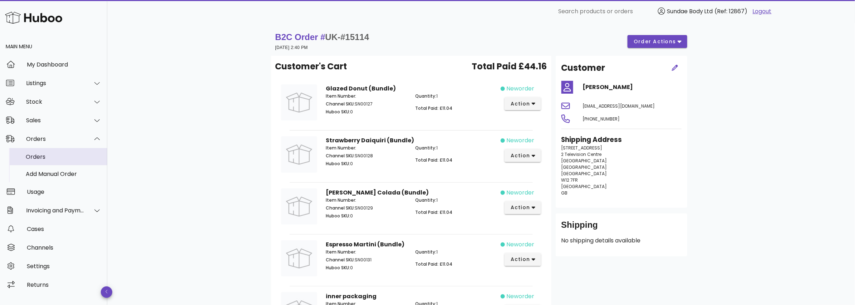
click at [37, 159] on div "Orders" at bounding box center [64, 156] width 76 height 7
